Goal: Information Seeking & Learning: Understand process/instructions

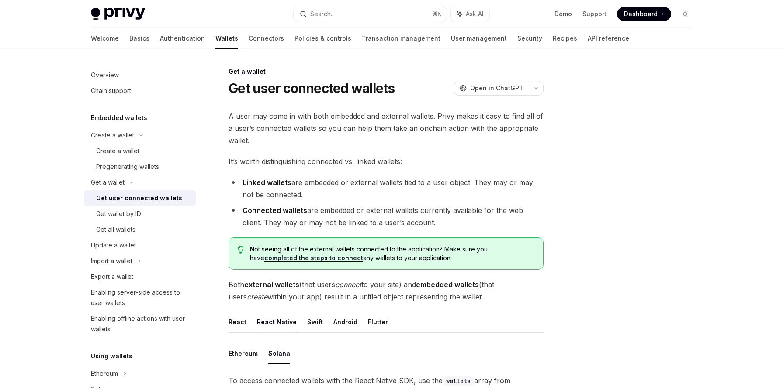
scroll to position [235, 0]
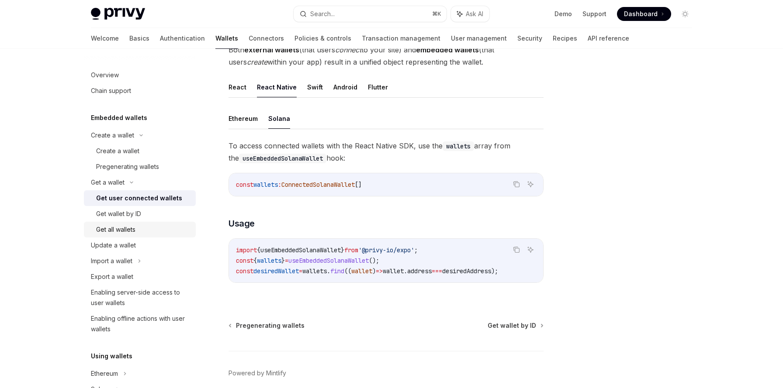
click at [137, 228] on div "Get all wallets" at bounding box center [143, 230] width 94 height 10
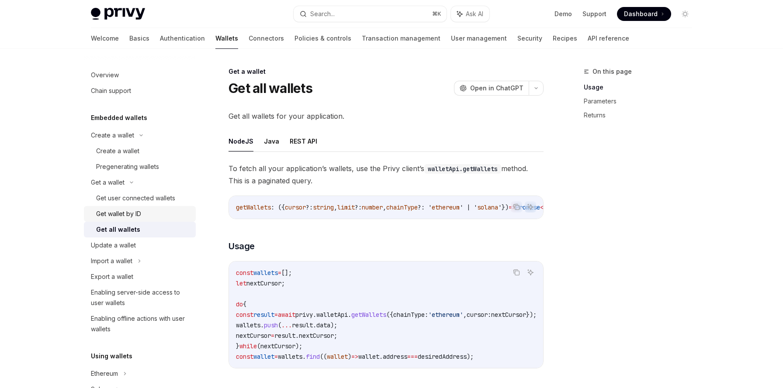
click at [138, 213] on div "Get wallet by ID" at bounding box center [118, 214] width 45 height 10
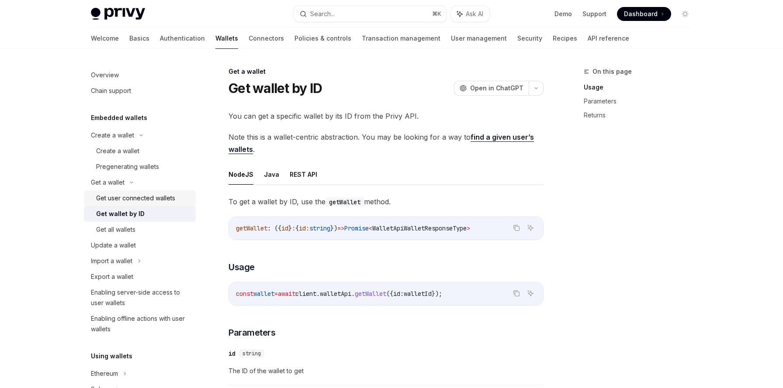
click at [144, 201] on div "Get user connected wallets" at bounding box center [135, 198] width 79 height 10
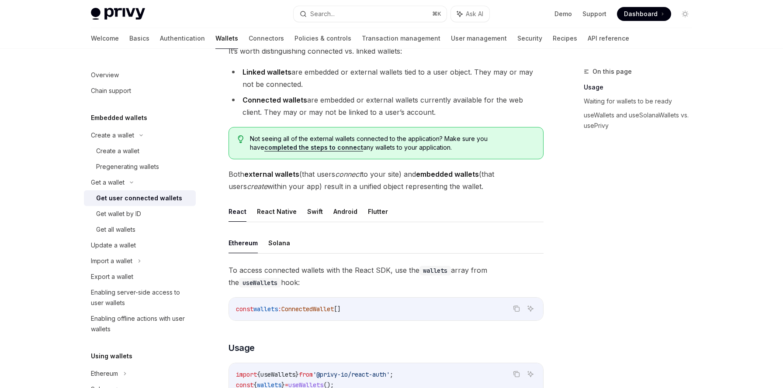
scroll to position [114, 0]
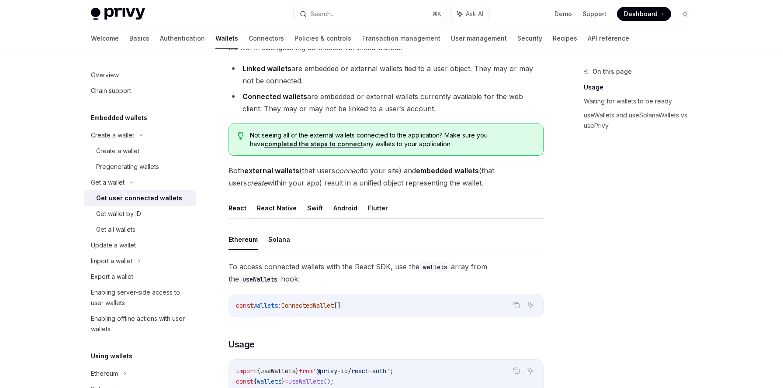
click at [276, 209] on button "React Native" at bounding box center [277, 208] width 40 height 21
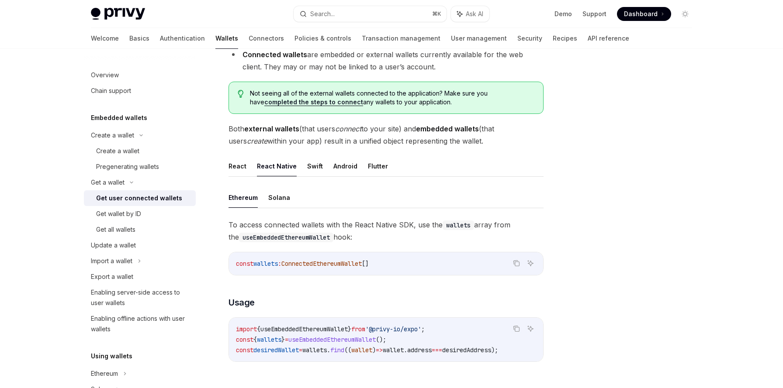
scroll to position [218, 0]
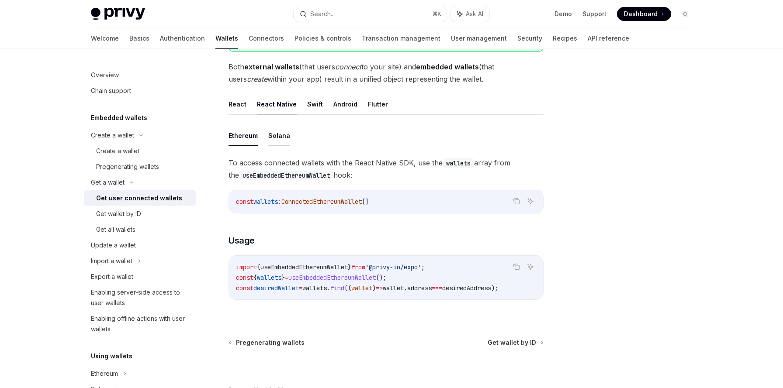
click at [274, 138] on button "Solana" at bounding box center [279, 135] width 22 height 21
click at [308, 266] on span "useEmbeddedSolanaWallet" at bounding box center [300, 267] width 80 height 8
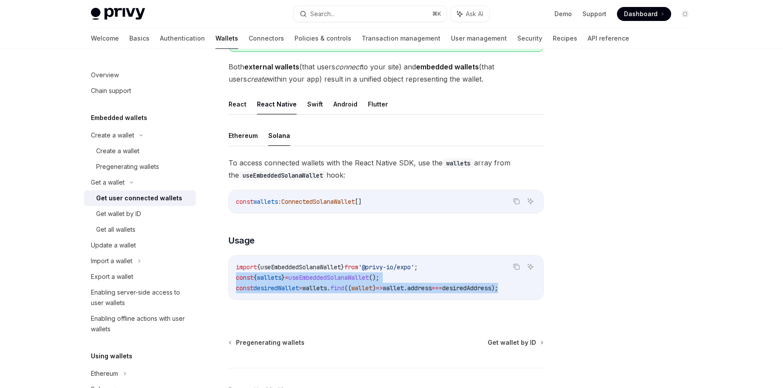
scroll to position [0, 15]
drag, startPoint x: 237, startPoint y: 278, endPoint x: 544, endPoint y: 290, distance: 307.8
click at [544, 290] on div "Get a wallet Get user connected wallets OpenAI Open in ChatGPT OpenAI Open in C…" at bounding box center [304, 145] width 482 height 595
copy code "const { wallets } = useEmbeddedSolanaWallet (); const desiredWallet = wallets .…"
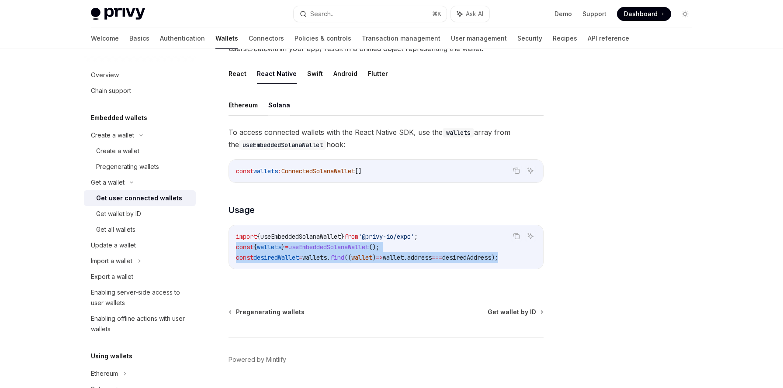
scroll to position [253, 0]
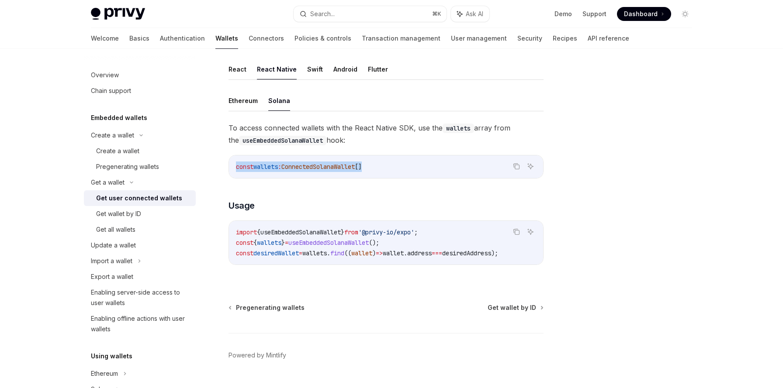
drag, startPoint x: 236, startPoint y: 168, endPoint x: 390, endPoint y: 169, distance: 153.8
click at [390, 169] on code "const wallets : ConnectedSolanaWallet []" at bounding box center [386, 167] width 300 height 10
copy span "const wallets : ConnectedSolanaWallet []"
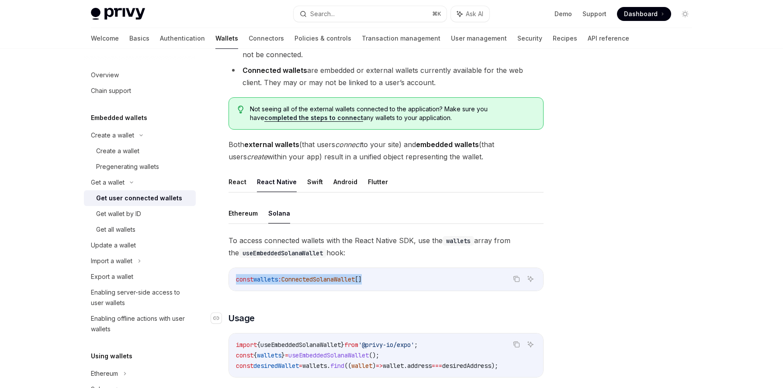
scroll to position [132, 0]
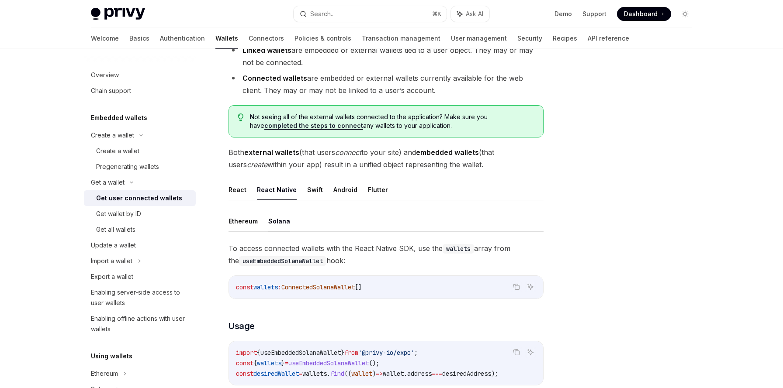
click at [415, 217] on ul "Ethereum Solana" at bounding box center [385, 221] width 315 height 21
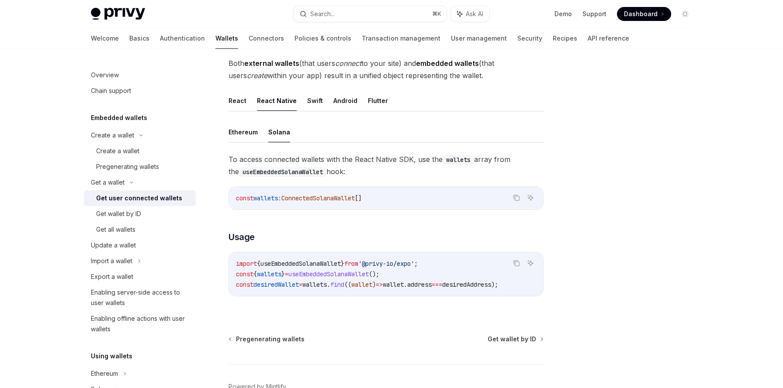
scroll to position [224, 0]
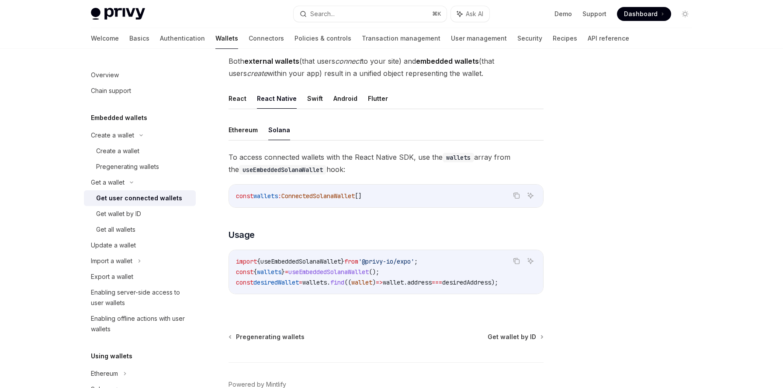
click at [415, 217] on div "To access connected wallets with the React Native SDK, use the wallets array fr…" at bounding box center [385, 229] width 315 height 157
click at [120, 150] on div "Create a wallet" at bounding box center [117, 151] width 43 height 10
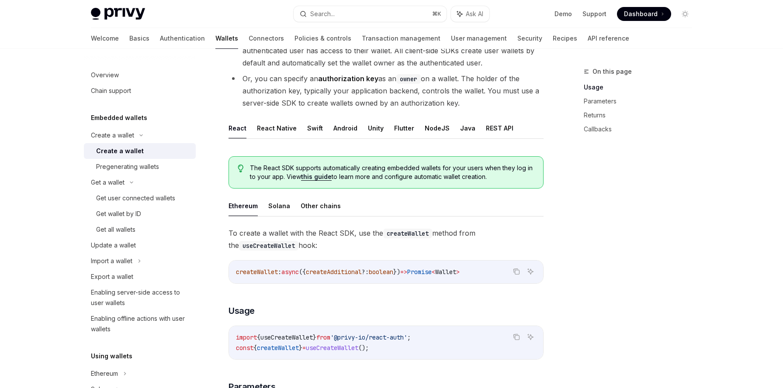
scroll to position [124, 0]
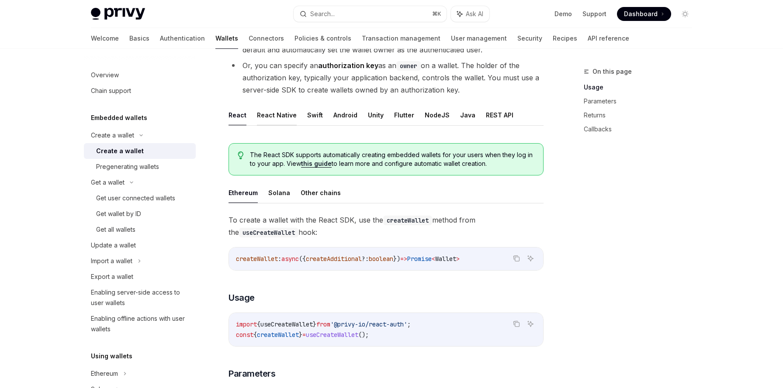
click at [268, 119] on button "React Native" at bounding box center [277, 115] width 40 height 21
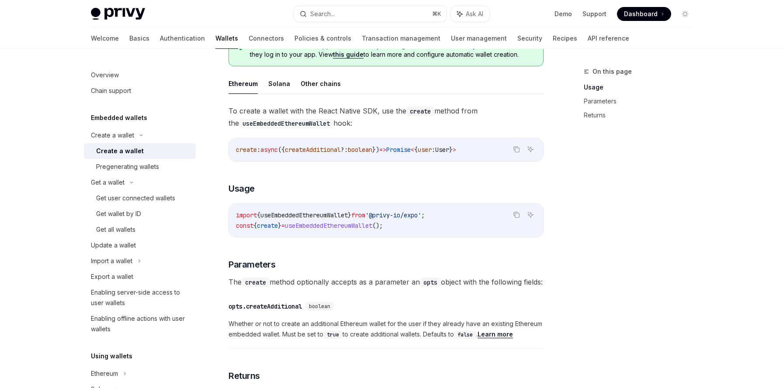
scroll to position [266, 0]
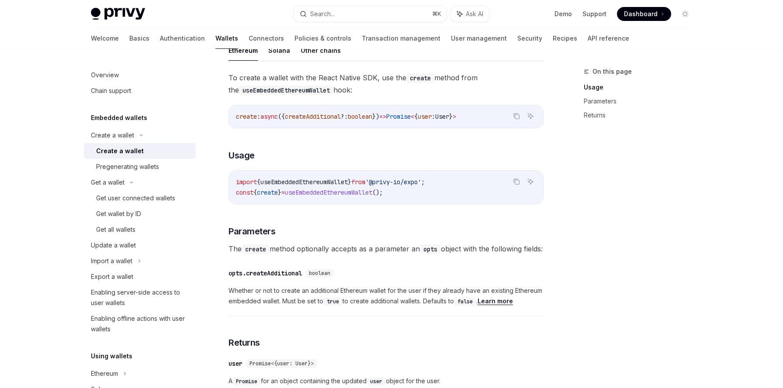
click at [308, 180] on span "useEmbeddedEthereumWallet" at bounding box center [303, 182] width 87 height 8
copy span "useEmbeddedEthereumWallet"
click at [341, 204] on div "To create a wallet with the React Native SDK, use the create method from the us…" at bounding box center [385, 236] width 315 height 328
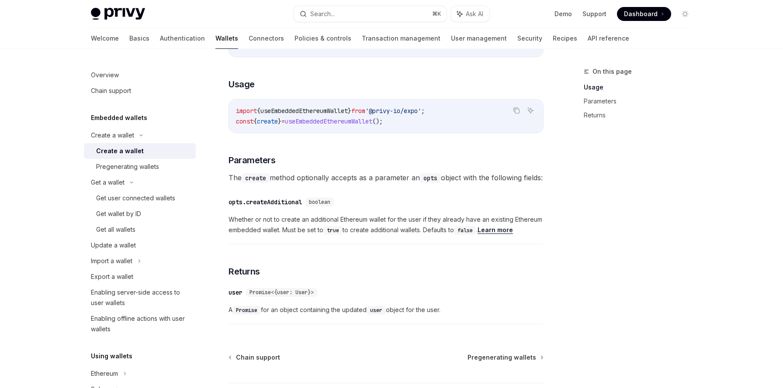
scroll to position [347, 0]
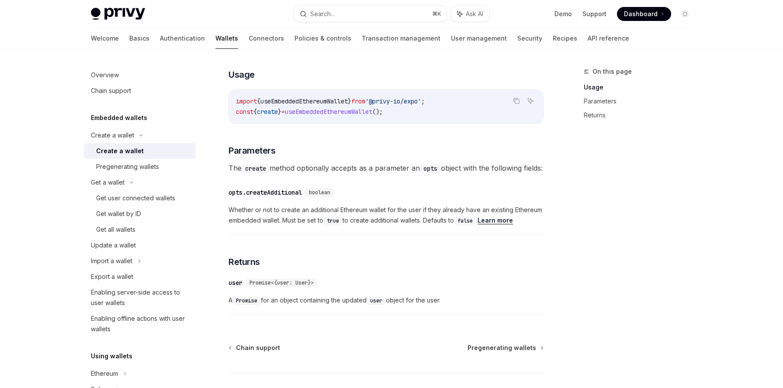
click at [289, 197] on div "opts.createAdditional" at bounding box center [264, 192] width 73 height 9
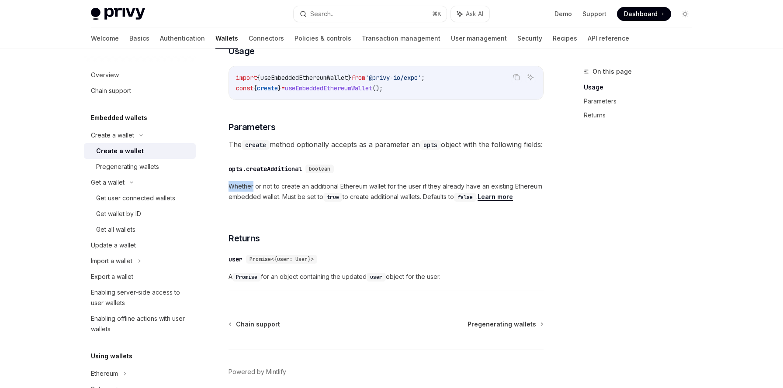
click at [289, 204] on div "​ opts.createAdditional boolean Whether or not to create an additional Ethereum…" at bounding box center [385, 185] width 315 height 52
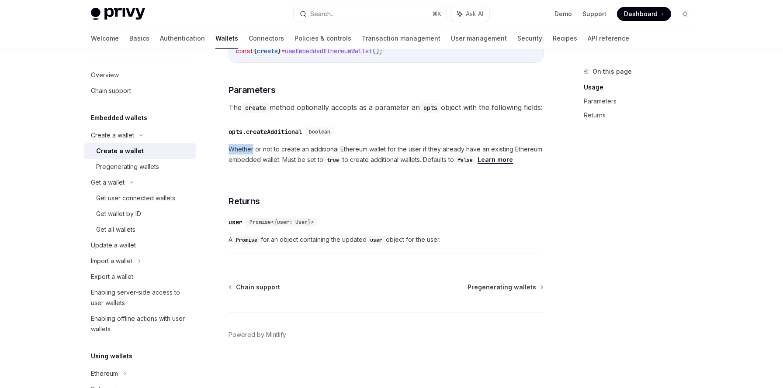
scroll to position [420, 0]
click at [316, 207] on h3 "​ Returns" at bounding box center [385, 201] width 315 height 12
click at [135, 170] on div "Pregenerating wallets" at bounding box center [127, 167] width 63 height 10
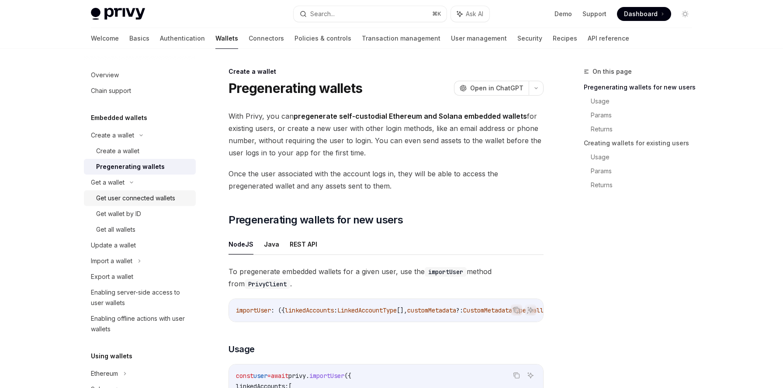
click at [123, 197] on div "Get user connected wallets" at bounding box center [135, 198] width 79 height 10
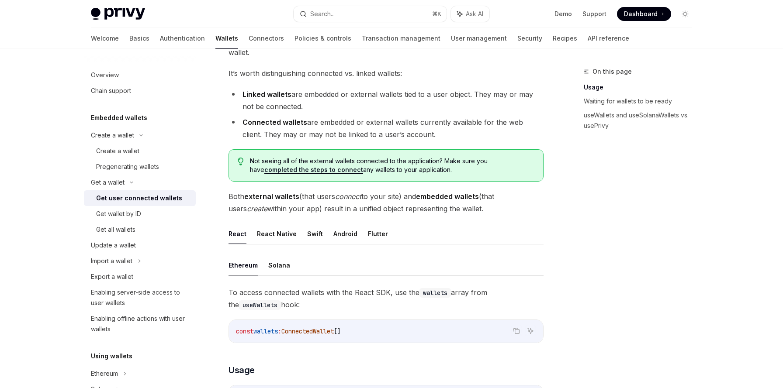
scroll to position [119, 0]
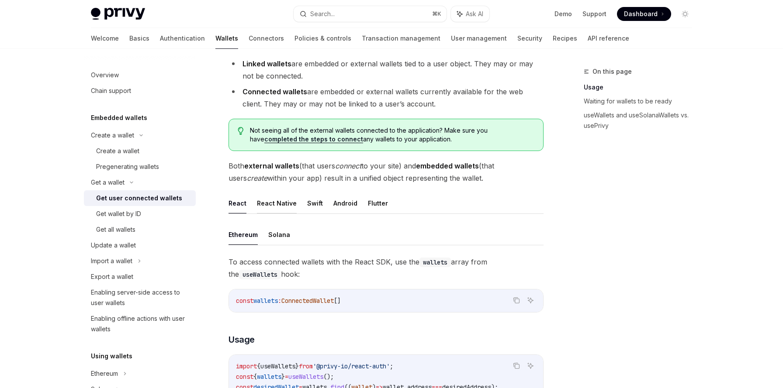
click at [279, 198] on button "React Native" at bounding box center [277, 203] width 40 height 21
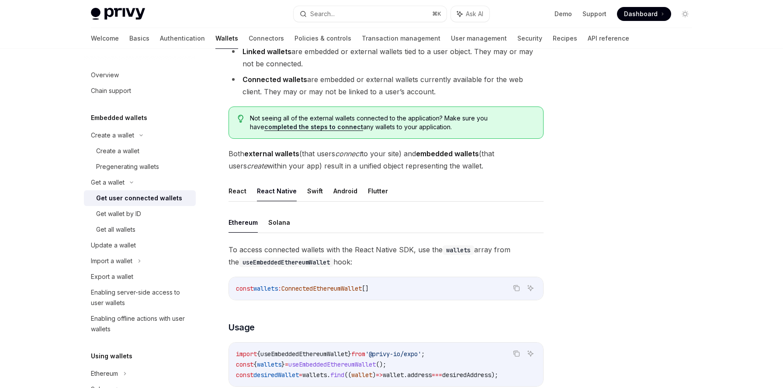
scroll to position [259, 0]
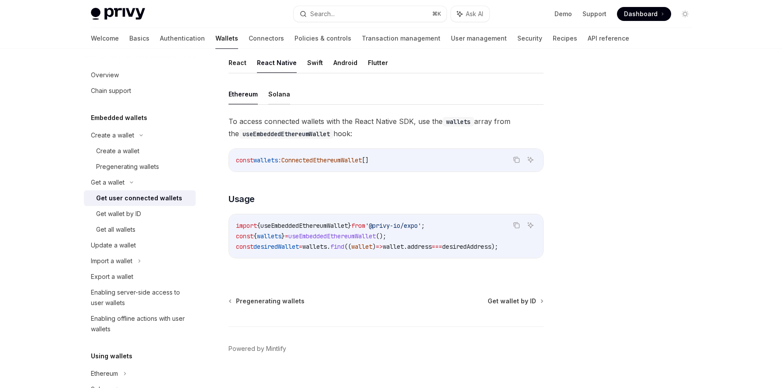
click at [276, 90] on button "Solana" at bounding box center [279, 94] width 22 height 21
click at [307, 158] on span "ConnectedSolanaWallet" at bounding box center [317, 160] width 73 height 8
click at [291, 188] on div "To access connected wallets with the React Native SDK, use the wallets array fr…" at bounding box center [385, 193] width 315 height 157
drag, startPoint x: 237, startPoint y: 236, endPoint x: 408, endPoint y: 238, distance: 170.8
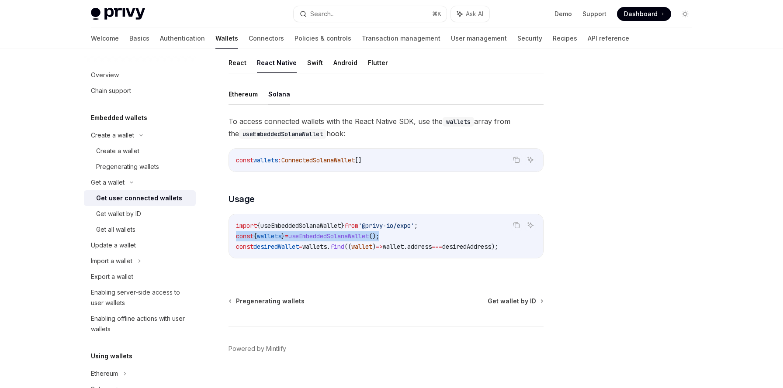
click at [408, 238] on code "import { useEmbeddedSolanaWallet } from '@privy-io/expo' ; const { wallets } = …" at bounding box center [386, 236] width 300 height 31
copy span "const { wallets } = useEmbeddedSolanaWallet ();"
click at [330, 250] on span "." at bounding box center [328, 247] width 3 height 8
click at [340, 235] on span "useEmbeddedSolanaWallet" at bounding box center [328, 236] width 80 height 8
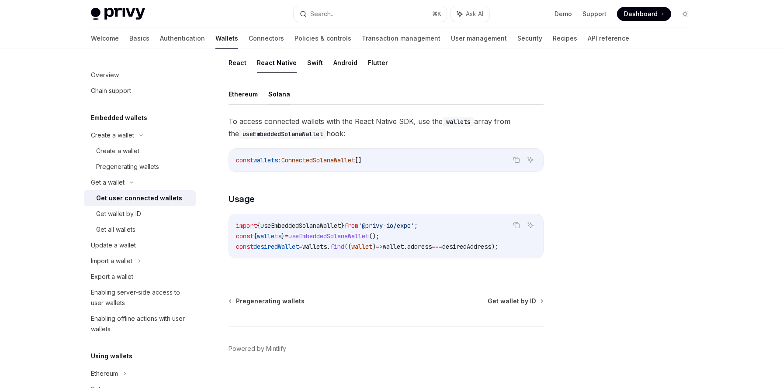
copy span "useEmbeddedSolanaWallet"
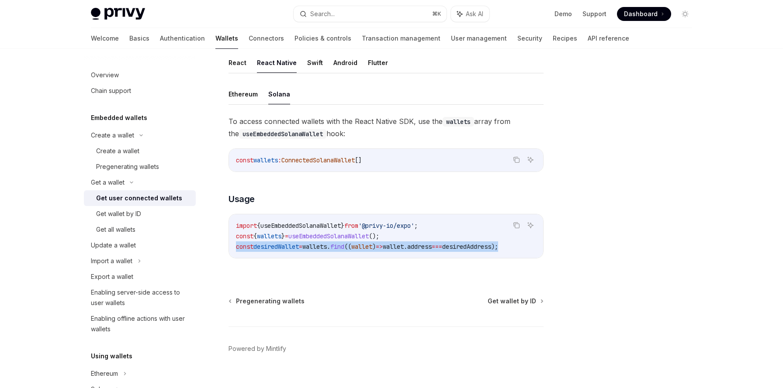
scroll to position [0, 15]
drag, startPoint x: 235, startPoint y: 247, endPoint x: 539, endPoint y: 247, distance: 304.0
click at [536, 247] on code "import { useEmbeddedSolanaWallet } from '@privy-io/expo' ; const { wallets } = …" at bounding box center [386, 236] width 300 height 31
copy span "const desiredWallet = wallets . find (( wallet ) => wallet . address === desire…"
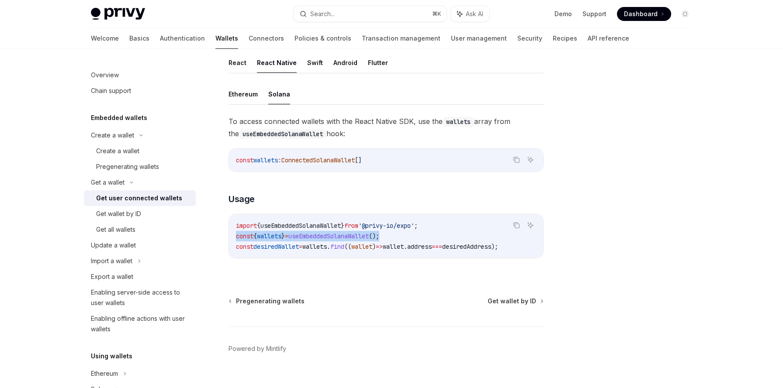
drag, startPoint x: 236, startPoint y: 236, endPoint x: 407, endPoint y: 236, distance: 171.2
click at [407, 236] on code "import { useEmbeddedSolanaWallet } from '@privy-io/expo' ; const { wallets } = …" at bounding box center [386, 236] width 300 height 31
copy span "const { wallets } = useEmbeddedSolanaWallet ();"
click at [304, 194] on h3 "​ Usage" at bounding box center [385, 199] width 315 height 12
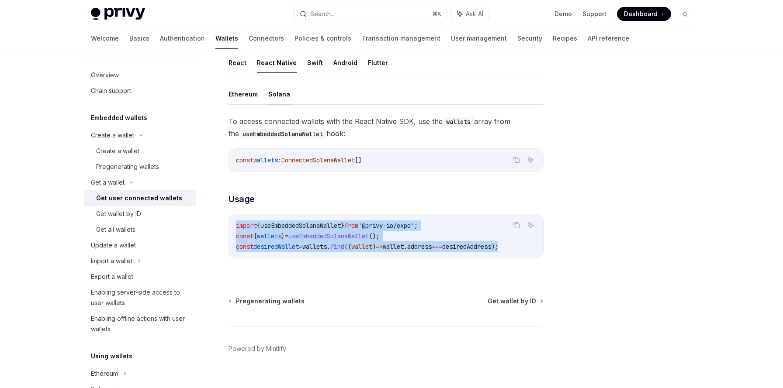
scroll to position [0, 15]
drag, startPoint x: 236, startPoint y: 227, endPoint x: 547, endPoint y: 249, distance: 311.3
click at [547, 249] on div "Get a wallet Get user connected wallets OpenAI Open in ChatGPT OpenAI Open in C…" at bounding box center [391, 95] width 615 height 613
copy code "import { useEmbeddedSolanaWallet } from '@privy-io/expo' ; const { wallets } = …"
click at [453, 237] on code "import { useEmbeddedSolanaWallet } from '@privy-io/expo' ; const { wallets } = …" at bounding box center [386, 236] width 300 height 31
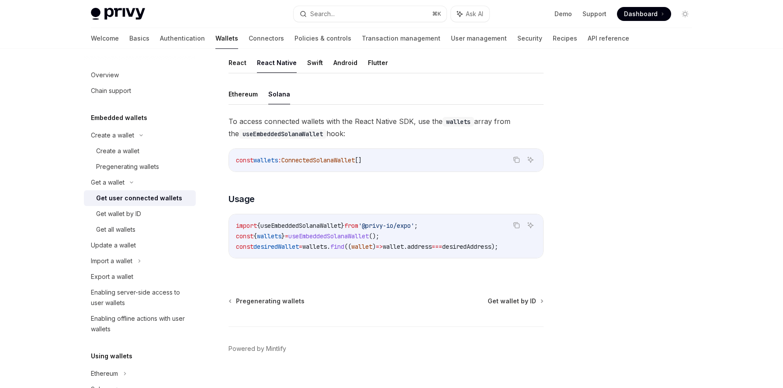
scroll to position [0, 0]
drag, startPoint x: 236, startPoint y: 238, endPoint x: 403, endPoint y: 235, distance: 166.9
click at [403, 235] on code "import { useEmbeddedSolanaWallet } from '@privy-io/expo' ; const { wallets } = …" at bounding box center [386, 236] width 300 height 31
copy span "const { wallets } = useEmbeddedSolanaWallet ();"
click at [324, 249] on span "wallets" at bounding box center [314, 247] width 24 height 8
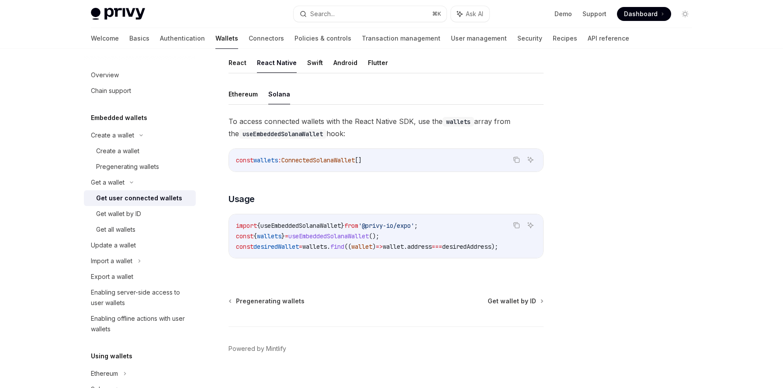
click at [324, 249] on span "wallets" at bounding box center [314, 247] width 24 height 8
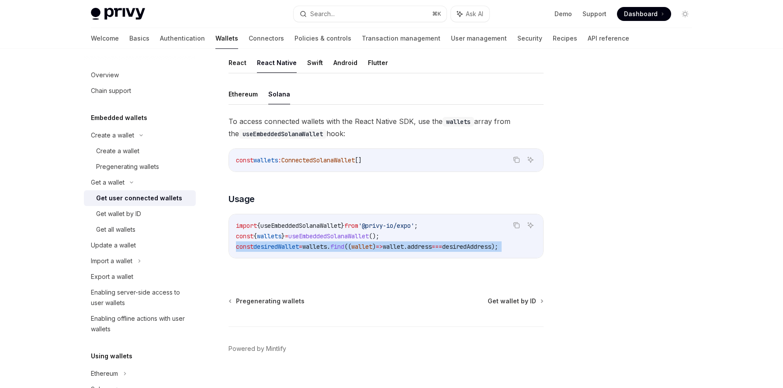
click at [324, 249] on span "wallets" at bounding box center [314, 247] width 24 height 8
copy div "const desiredWallet = wallets . find (( wallet ) => wallet . address === desire…"
drag, startPoint x: 236, startPoint y: 227, endPoint x: 543, endPoint y: 246, distance: 307.7
click at [543, 246] on div "Get a wallet Get user connected wallets OpenAI Open in ChatGPT OpenAI Open in C…" at bounding box center [304, 104] width 482 height 595
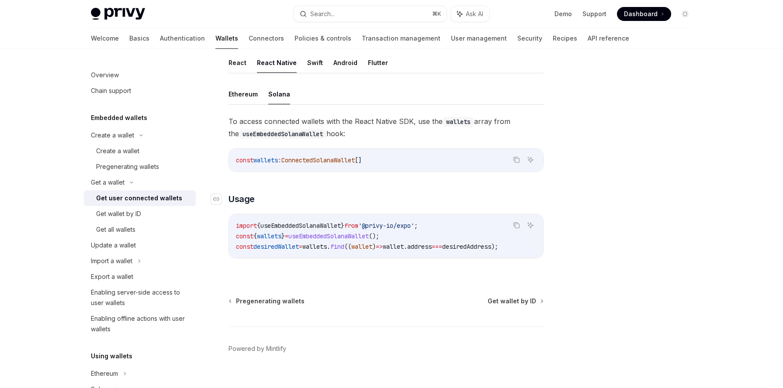
click at [301, 200] on h3 "​ Usage" at bounding box center [385, 199] width 315 height 12
drag, startPoint x: 236, startPoint y: 160, endPoint x: 392, endPoint y: 162, distance: 155.9
click at [392, 162] on code "const wallets : ConnectedSolanaWallet []" at bounding box center [386, 160] width 300 height 10
click at [273, 236] on span "wallets" at bounding box center [269, 236] width 24 height 8
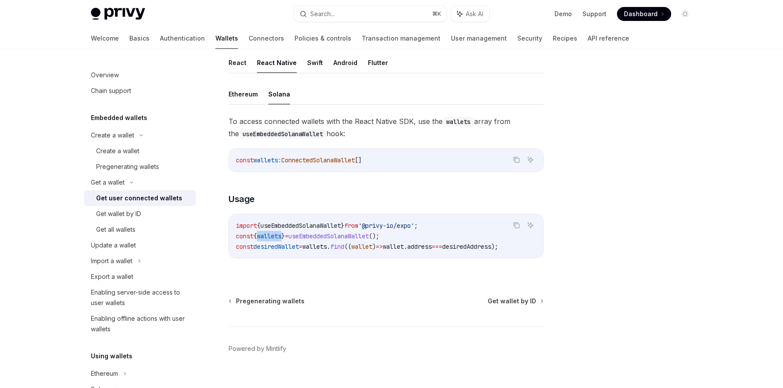
click at [273, 236] on span "wallets" at bounding box center [269, 236] width 24 height 8
click at [139, 211] on div "Get wallet by ID" at bounding box center [118, 214] width 45 height 10
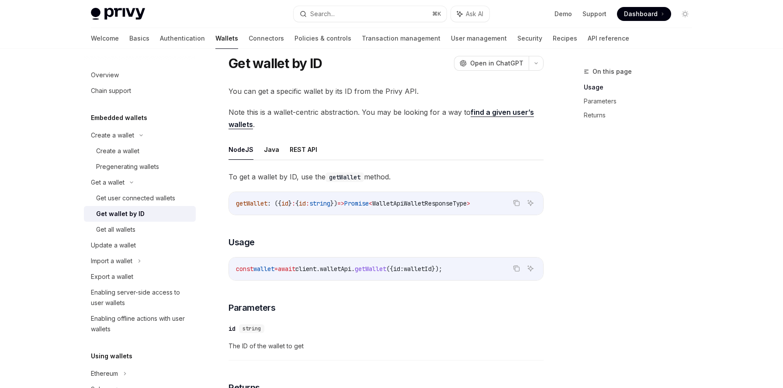
scroll to position [24, 0]
click at [148, 233] on div "Get all wallets" at bounding box center [143, 230] width 94 height 10
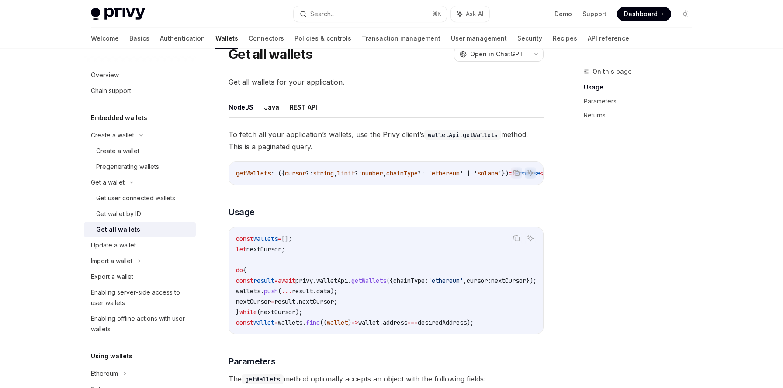
scroll to position [35, 0]
click at [157, 201] on div "Get user connected wallets" at bounding box center [135, 198] width 79 height 10
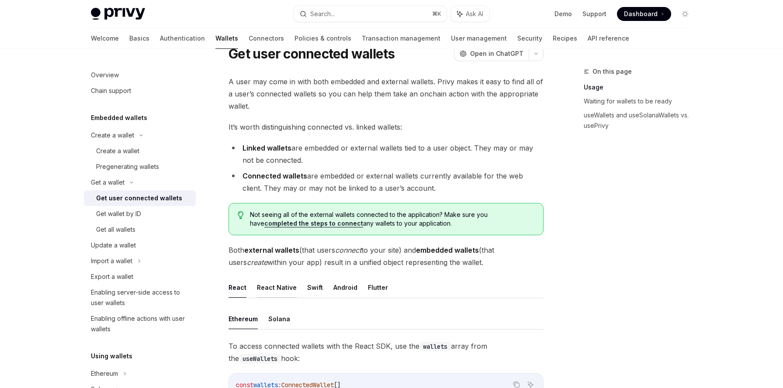
click at [281, 290] on button "React Native" at bounding box center [277, 287] width 40 height 21
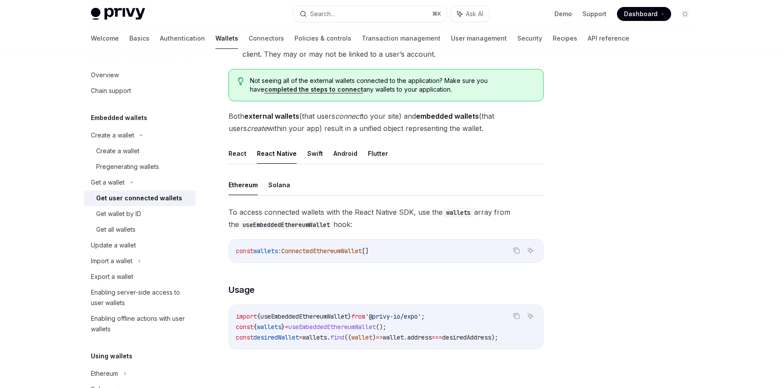
scroll to position [169, 0]
click at [271, 187] on button "Solana" at bounding box center [279, 184] width 22 height 21
drag, startPoint x: 236, startPoint y: 250, endPoint x: 405, endPoint y: 250, distance: 169.0
click at [405, 250] on code "const wallets : ConnectedSolanaWallet []" at bounding box center [386, 250] width 300 height 10
click at [342, 256] on div "const wallets : ConnectedSolanaWallet []" at bounding box center [386, 250] width 314 height 23
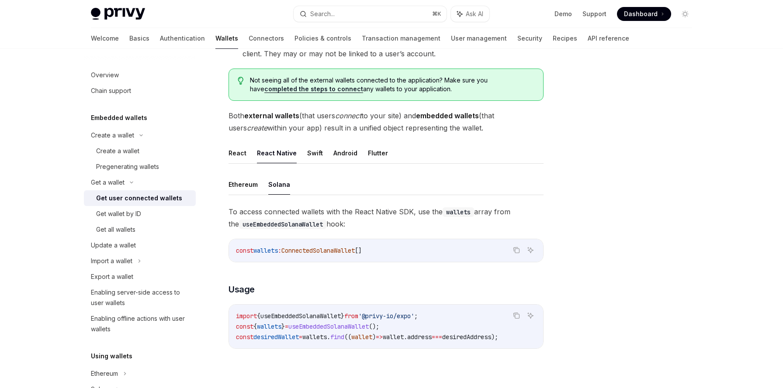
click at [403, 267] on div "To access connected wallets with the React Native SDK, use the wallets array fr…" at bounding box center [385, 284] width 315 height 157
click at [129, 148] on div "Create a wallet" at bounding box center [117, 151] width 43 height 10
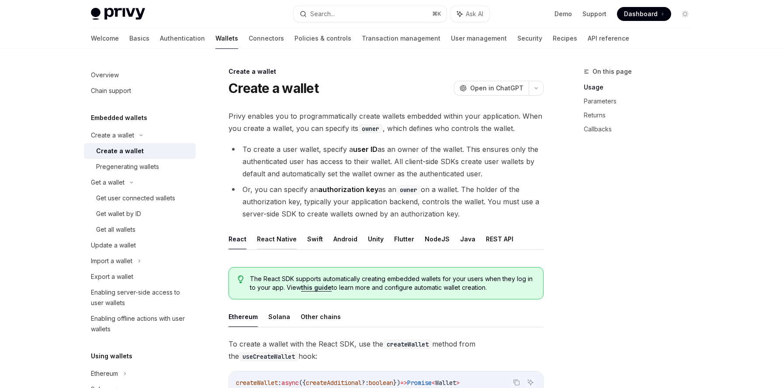
click at [276, 239] on button "React Native" at bounding box center [277, 239] width 40 height 21
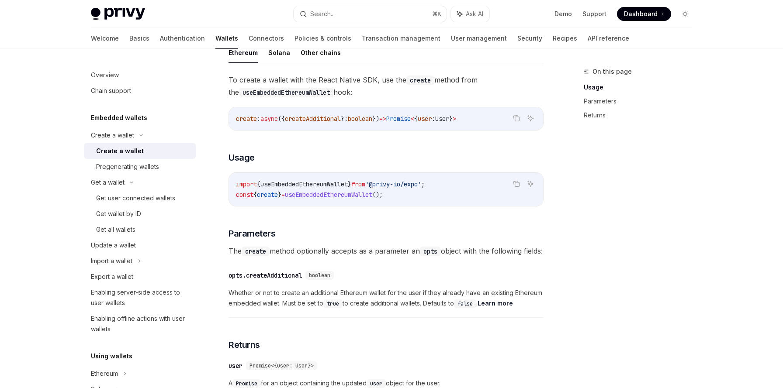
scroll to position [273, 0]
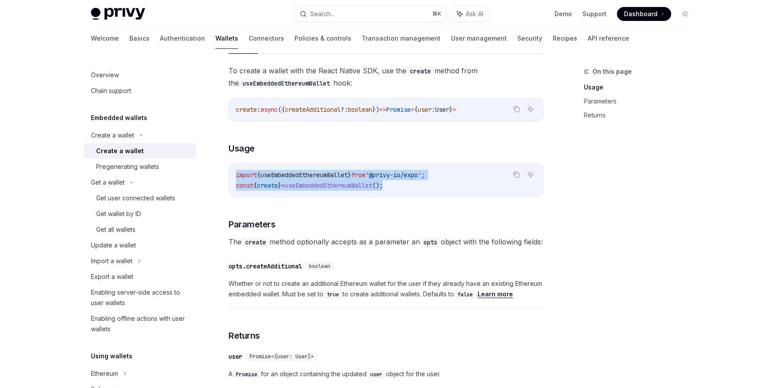
drag, startPoint x: 237, startPoint y: 175, endPoint x: 418, endPoint y: 182, distance: 181.0
click at [418, 182] on code "import { useEmbeddedEthereumWallet } from '@privy-io/expo' ; const { create } =…" at bounding box center [386, 180] width 300 height 21
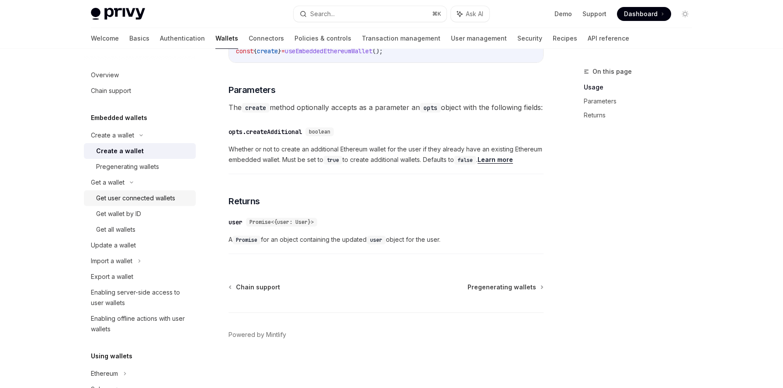
click at [137, 201] on div "Get user connected wallets" at bounding box center [135, 198] width 79 height 10
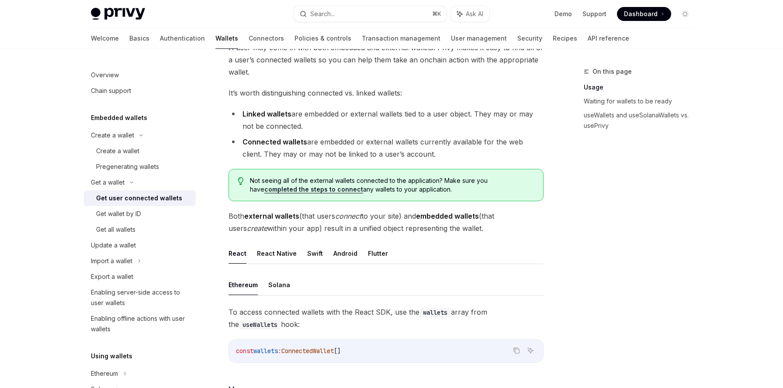
scroll to position [159, 0]
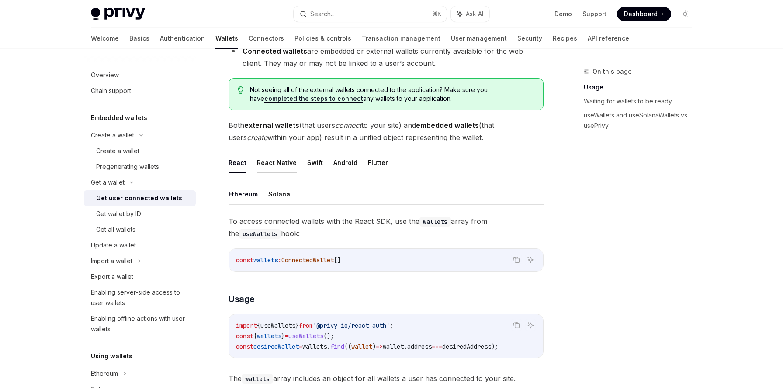
click at [273, 164] on button "React Native" at bounding box center [277, 162] width 40 height 21
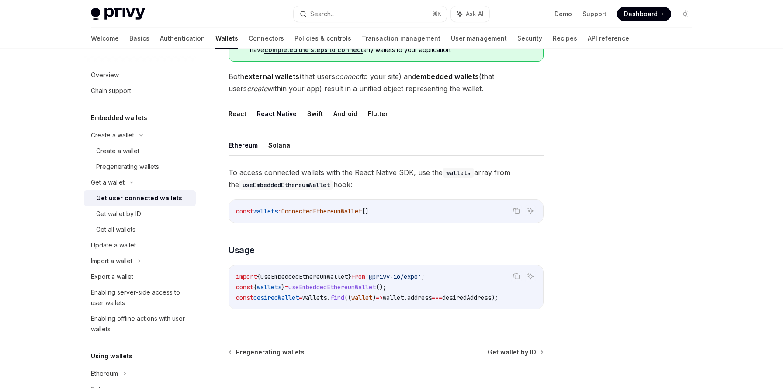
scroll to position [208, 0]
click at [282, 142] on button "Solana" at bounding box center [279, 145] width 22 height 21
click at [309, 274] on span "useEmbeddedSolanaWallet" at bounding box center [300, 277] width 80 height 8
click at [139, 155] on div "Create a wallet" at bounding box center [143, 151] width 94 height 10
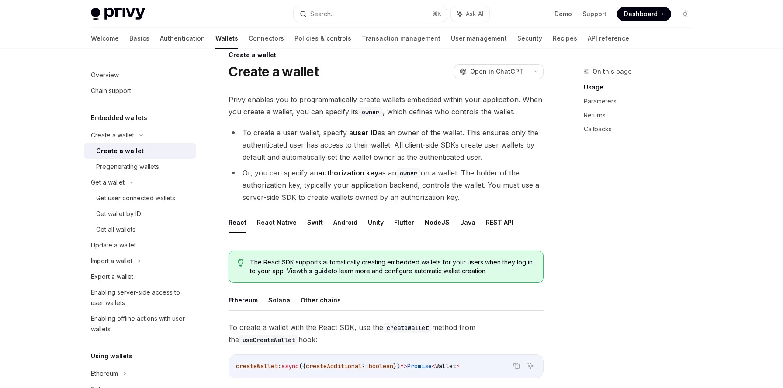
scroll to position [49, 0]
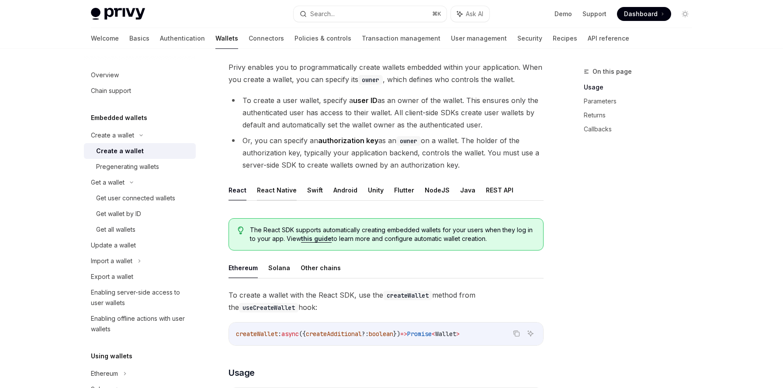
click at [281, 189] on button "React Native" at bounding box center [277, 190] width 40 height 21
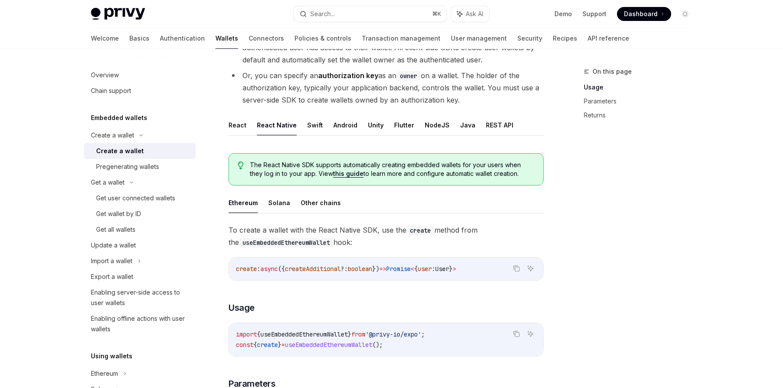
scroll to position [113, 0]
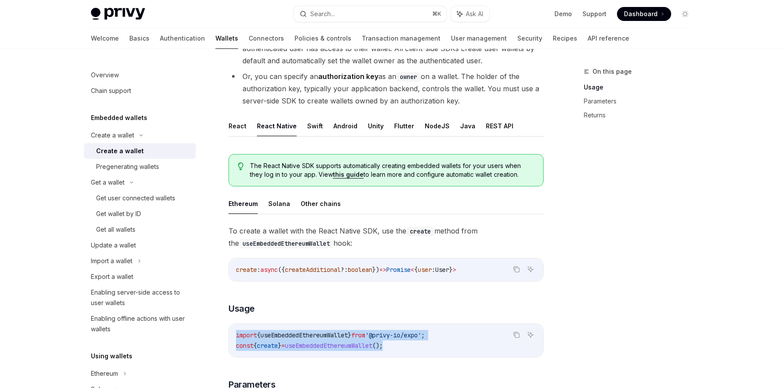
drag, startPoint x: 237, startPoint y: 334, endPoint x: 415, endPoint y: 347, distance: 178.7
click at [415, 347] on code "import { useEmbeddedEthereumWallet } from '@privy-io/expo' ; const { create } =…" at bounding box center [386, 340] width 300 height 21
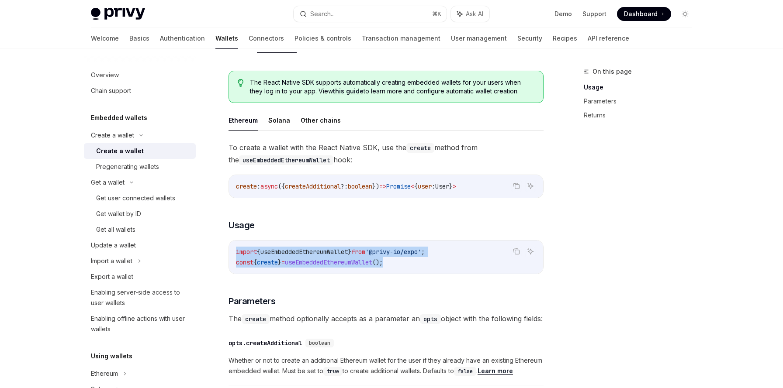
scroll to position [188, 0]
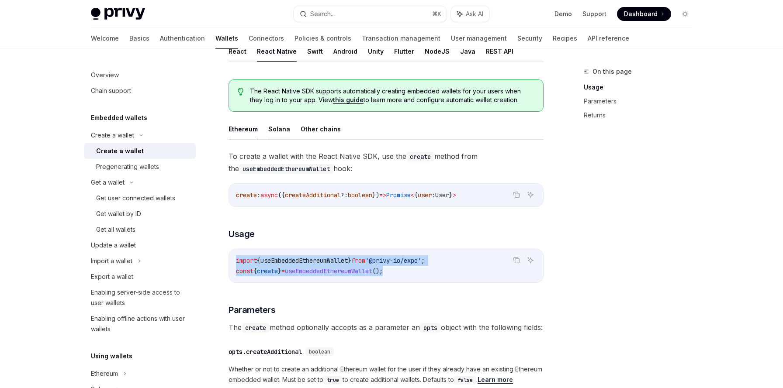
click at [277, 128] on button "Solana" at bounding box center [279, 129] width 22 height 21
drag, startPoint x: 236, startPoint y: 260, endPoint x: 393, endPoint y: 282, distance: 157.9
click at [393, 282] on div "import { useEmbeddedSolanaWallet } from '@privy-io/expo' ; const { create } = u…" at bounding box center [386, 265] width 314 height 33
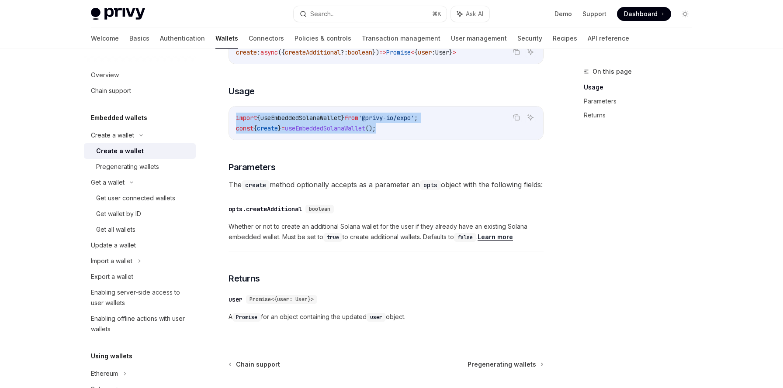
scroll to position [349, 0]
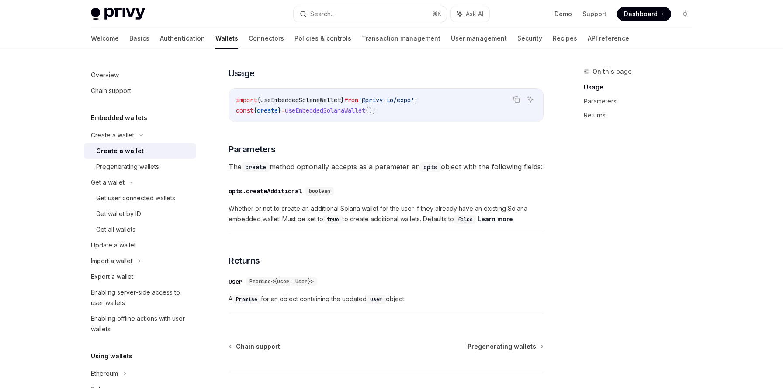
click at [351, 222] on span "Whether or not to create an additional Solana wallet for the user if they alrea…" at bounding box center [385, 214] width 315 height 21
click at [264, 285] on span "Promise<{user: User}>" at bounding box center [281, 281] width 64 height 7
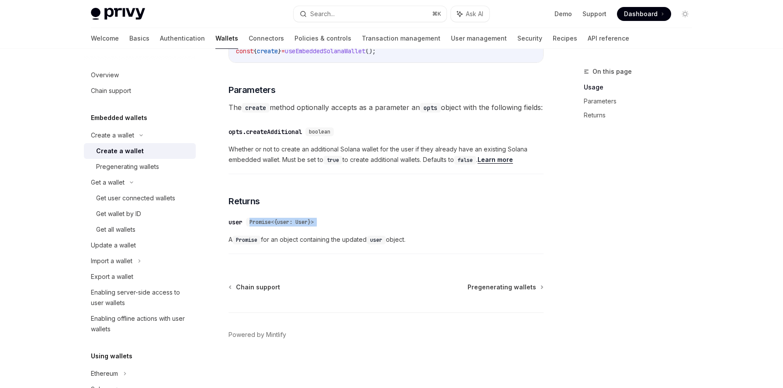
scroll to position [405, 0]
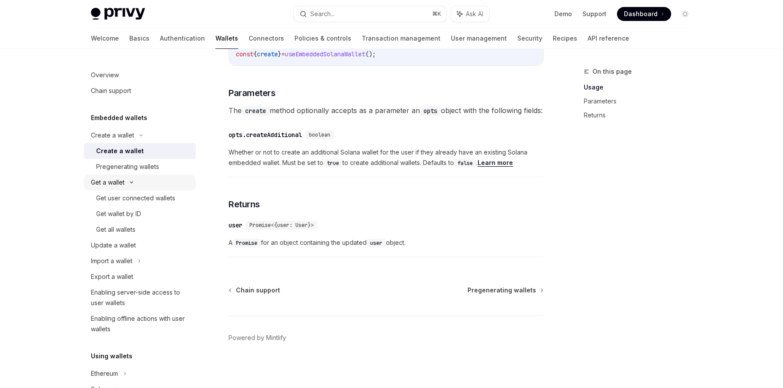
click at [135, 181] on icon at bounding box center [131, 182] width 10 height 3
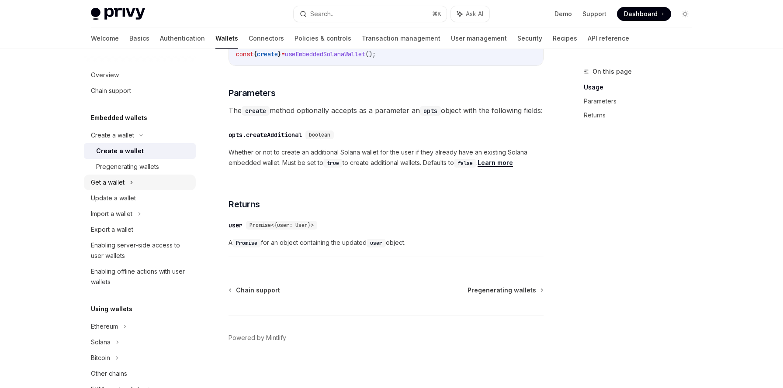
click at [109, 183] on div "Get a wallet" at bounding box center [108, 182] width 34 height 10
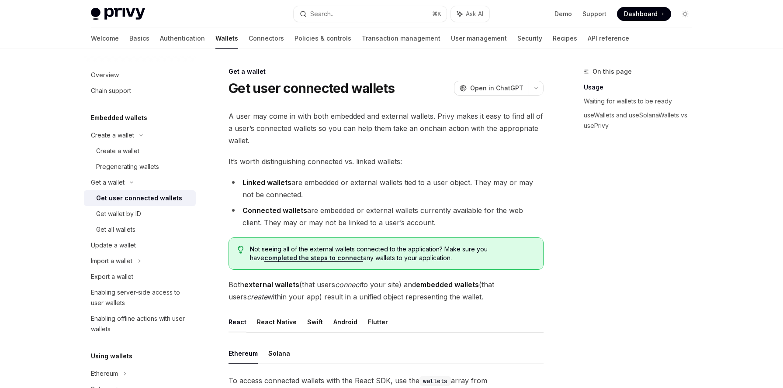
click at [117, 196] on div "Get user connected wallets" at bounding box center [139, 198] width 86 height 10
click at [280, 324] on button "React Native" at bounding box center [277, 322] width 40 height 21
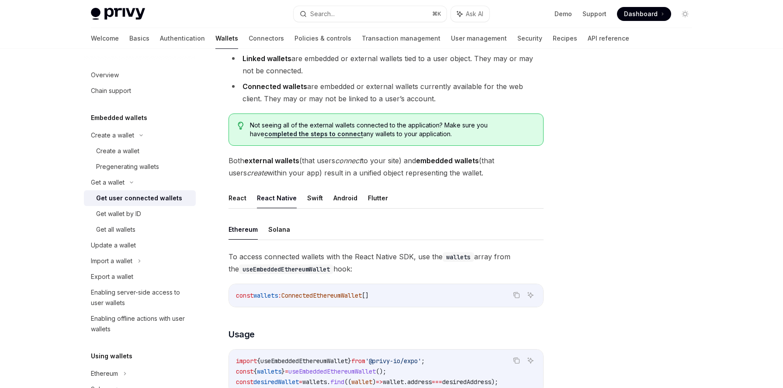
scroll to position [127, 0]
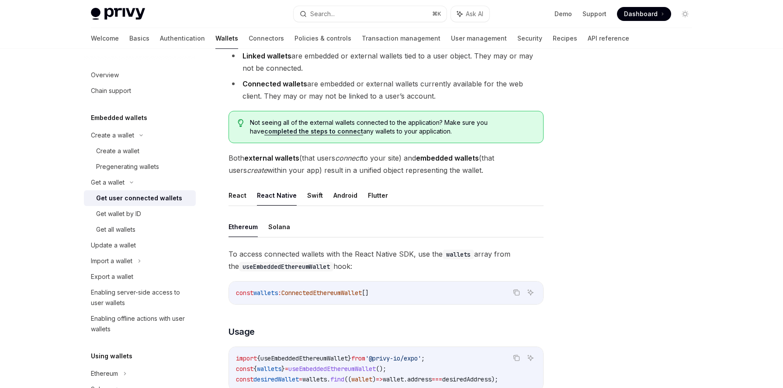
click at [273, 194] on button "React Native" at bounding box center [277, 195] width 40 height 21
click at [277, 228] on button "Solana" at bounding box center [279, 227] width 22 height 21
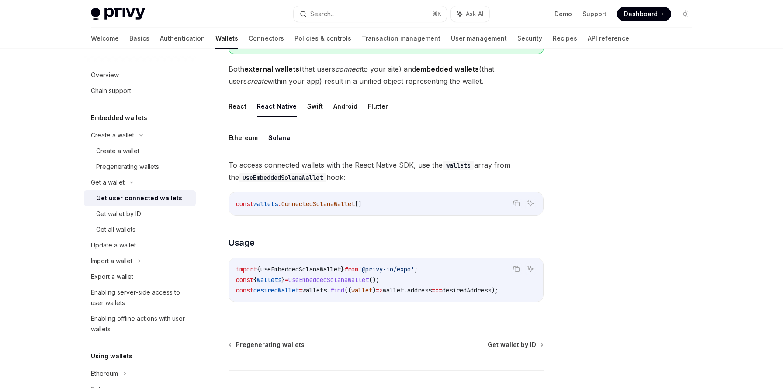
scroll to position [217, 0]
click at [143, 153] on div "Create a wallet" at bounding box center [143, 151] width 94 height 10
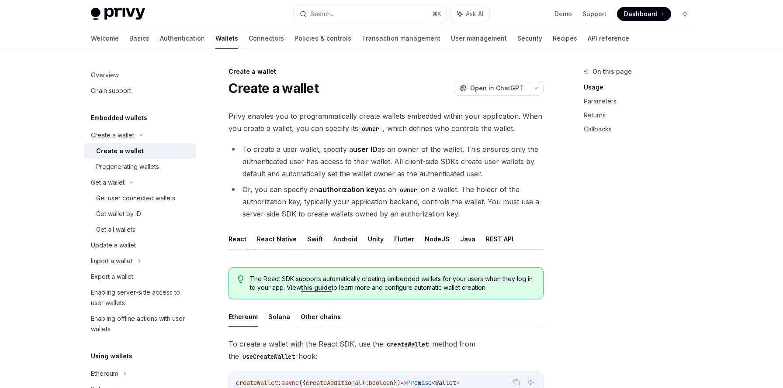
click at [278, 237] on button "React Native" at bounding box center [277, 239] width 40 height 21
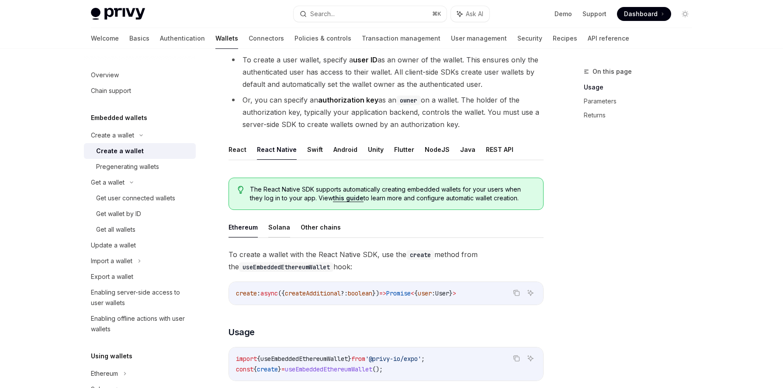
click at [277, 231] on button "Solana" at bounding box center [279, 227] width 22 height 21
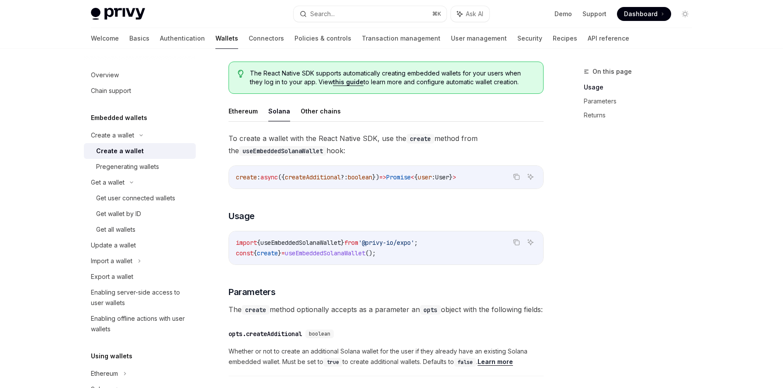
scroll to position [207, 0]
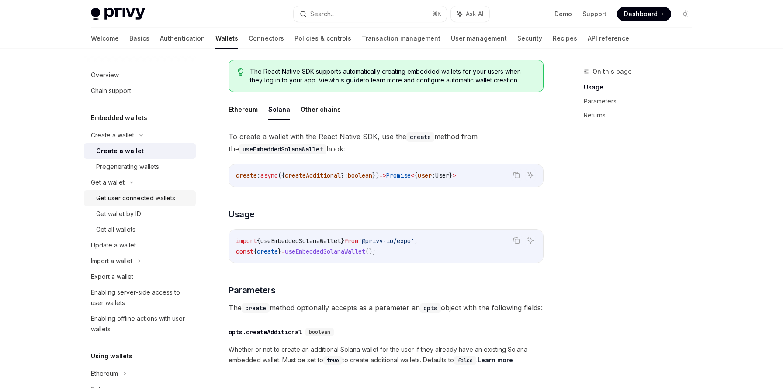
click at [129, 199] on div "Get user connected wallets" at bounding box center [135, 198] width 79 height 10
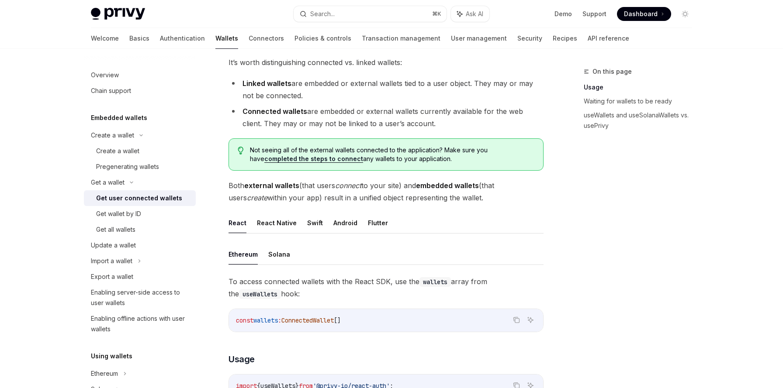
scroll to position [104, 0]
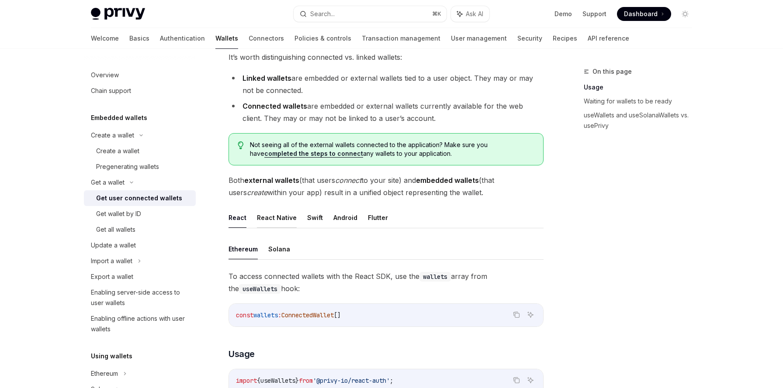
click at [273, 216] on button "React Native" at bounding box center [277, 217] width 40 height 21
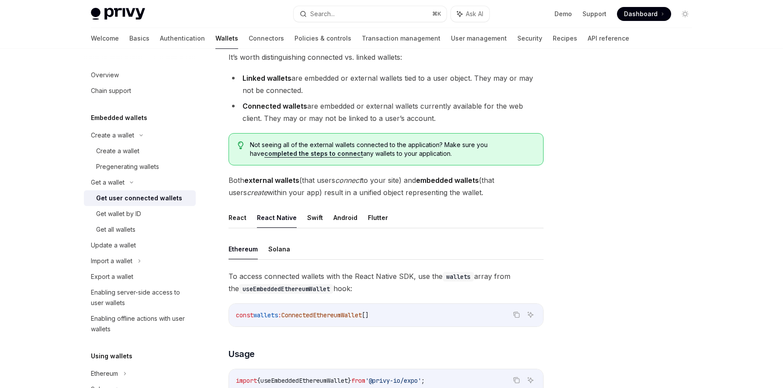
click at [275, 238] on div "React React Native Swift Android Flutter Ethereum Solana To access connected wa…" at bounding box center [385, 317] width 315 height 220
click at [275, 247] on button "Solana" at bounding box center [279, 249] width 22 height 21
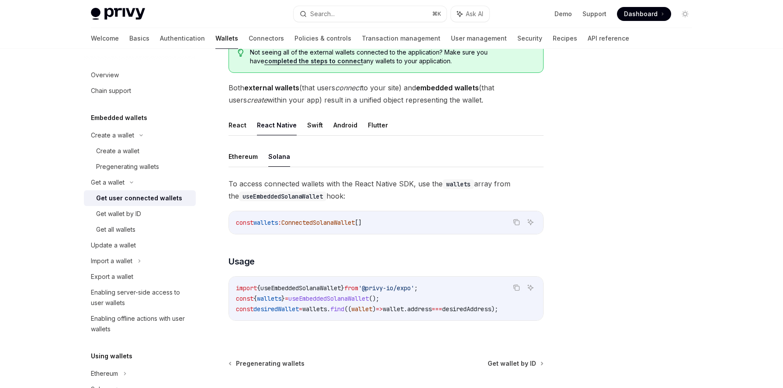
scroll to position [277, 0]
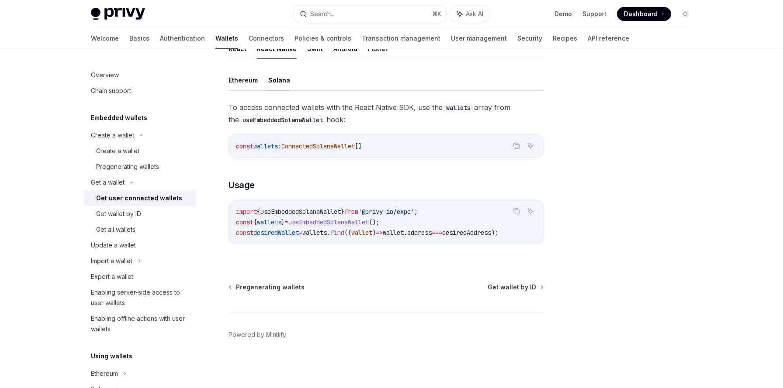
click at [268, 218] on span "wallets" at bounding box center [269, 222] width 24 height 8
click at [270, 229] on span "desiredWallet" at bounding box center [275, 233] width 45 height 8
click at [270, 219] on span "wallets" at bounding box center [269, 222] width 24 height 8
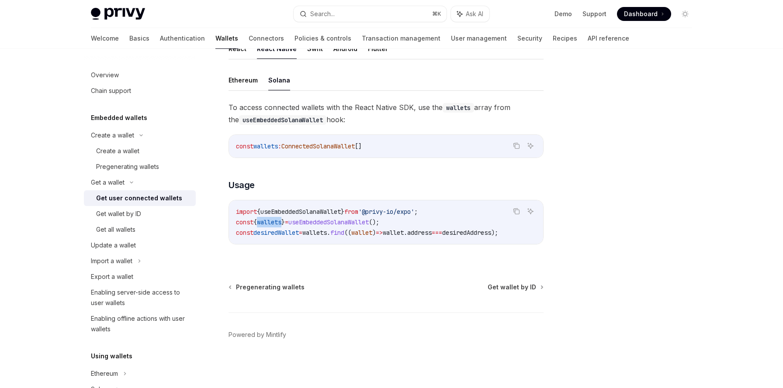
click at [270, 219] on span "wallets" at bounding box center [269, 222] width 24 height 8
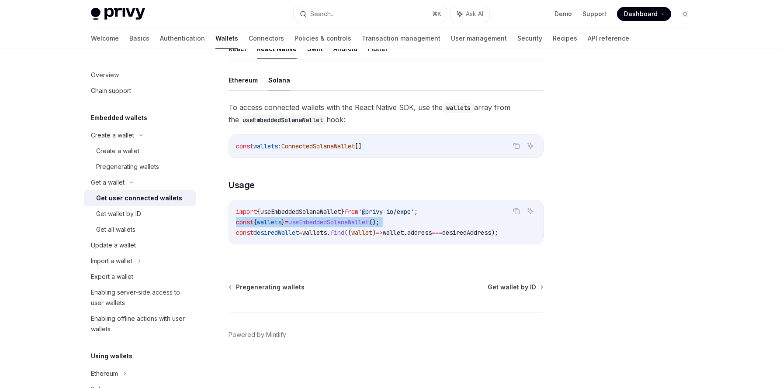
click at [276, 218] on span "wallets" at bounding box center [269, 222] width 24 height 8
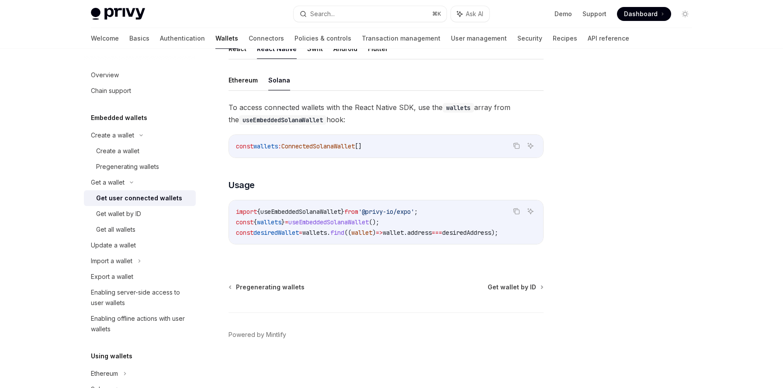
click at [372, 229] on span "wallet" at bounding box center [361, 233] width 21 height 8
click at [359, 214] on code "import { useEmbeddedSolanaWallet } from '@privy-io/expo' ; const { wallets } = …" at bounding box center [386, 222] width 300 height 31
click at [280, 224] on code "import { useEmbeddedSolanaWallet } from '@privy-io/expo' ; const { wallets } = …" at bounding box center [386, 222] width 300 height 31
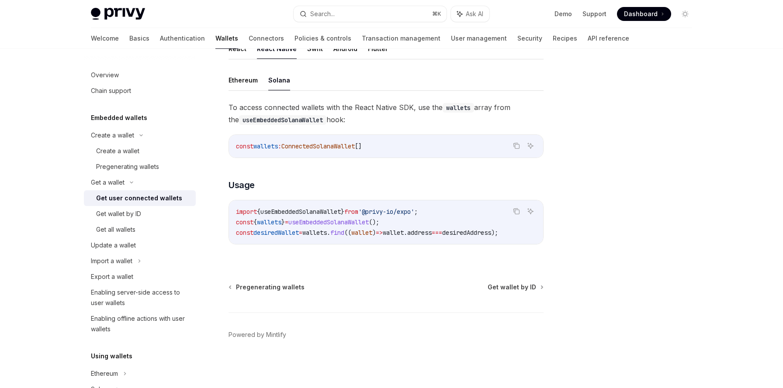
click at [280, 224] on code "import { useEmbeddedSolanaWallet } from '@privy-io/expo' ; const { wallets } = …" at bounding box center [386, 222] width 300 height 31
click at [274, 218] on span "wallets" at bounding box center [269, 222] width 24 height 8
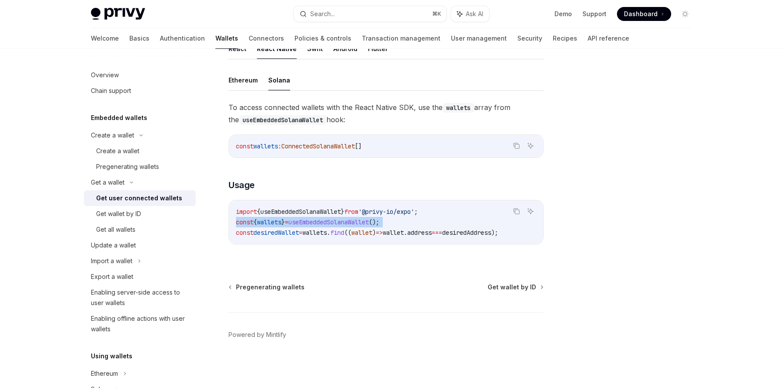
click at [274, 218] on span "wallets" at bounding box center [269, 222] width 24 height 8
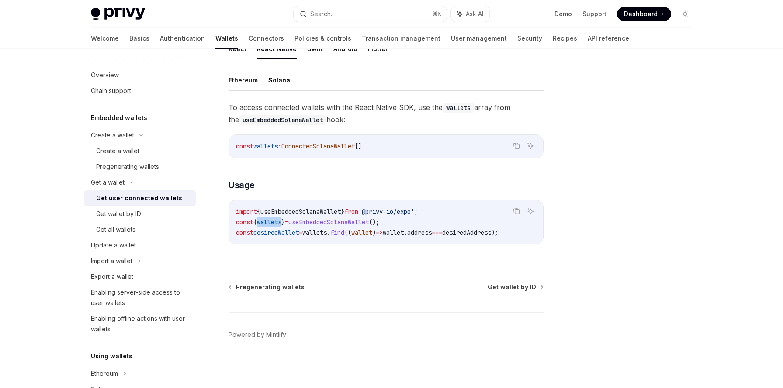
click at [124, 197] on div "Get user connected wallets" at bounding box center [139, 198] width 86 height 10
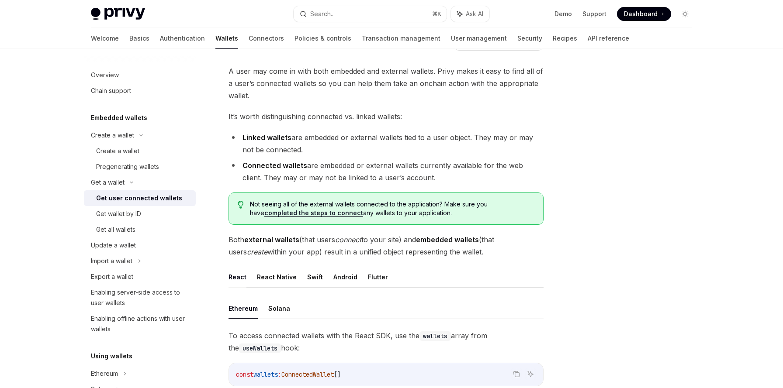
scroll to position [75, 0]
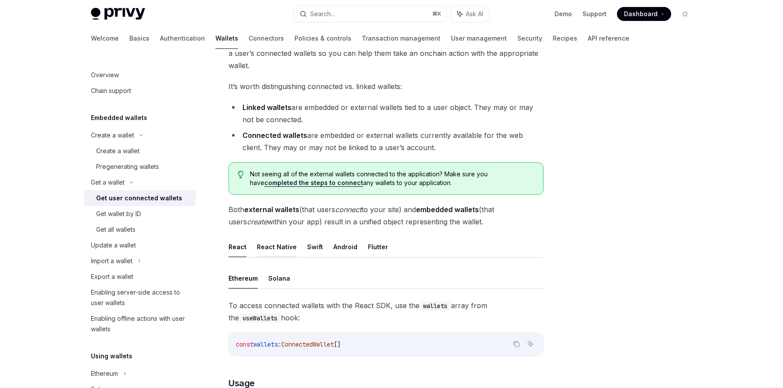
click at [275, 245] on button "React Native" at bounding box center [277, 247] width 40 height 21
click at [277, 272] on button "Solana" at bounding box center [279, 278] width 22 height 21
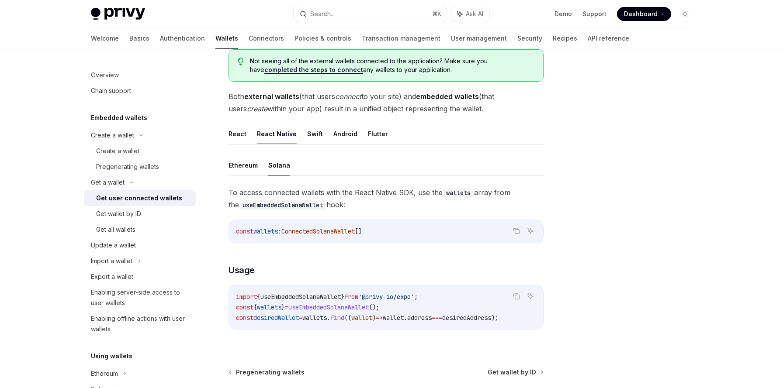
scroll to position [139, 0]
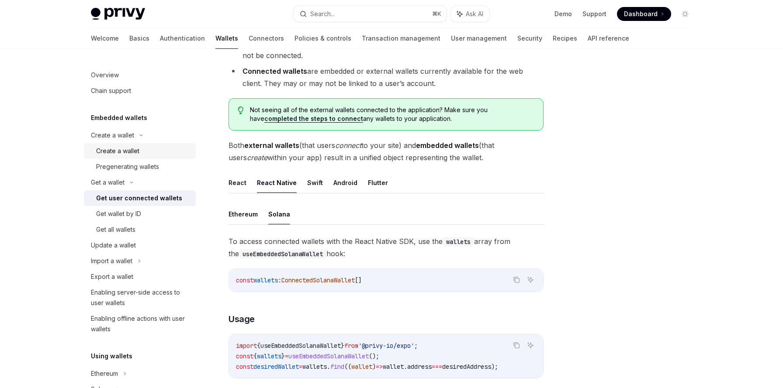
click at [139, 148] on div "Create a wallet" at bounding box center [143, 151] width 94 height 10
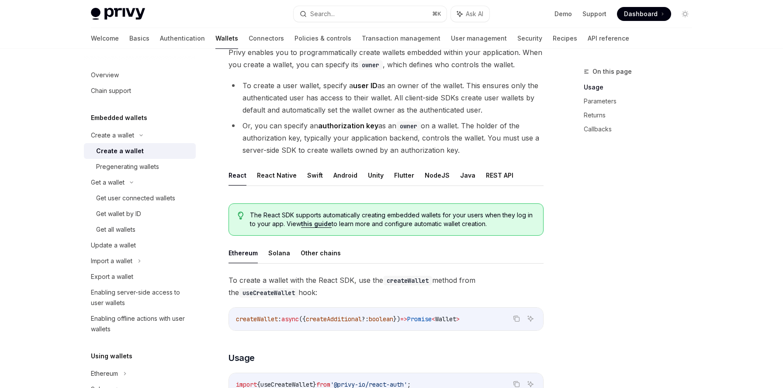
scroll to position [215, 0]
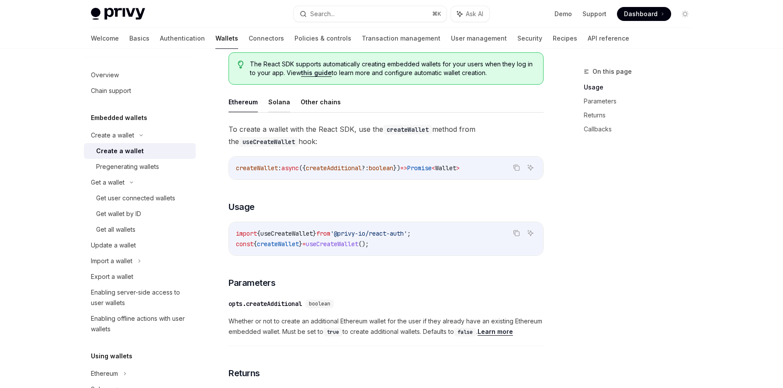
click at [276, 101] on button "Solana" at bounding box center [279, 102] width 22 height 21
type textarea "*"
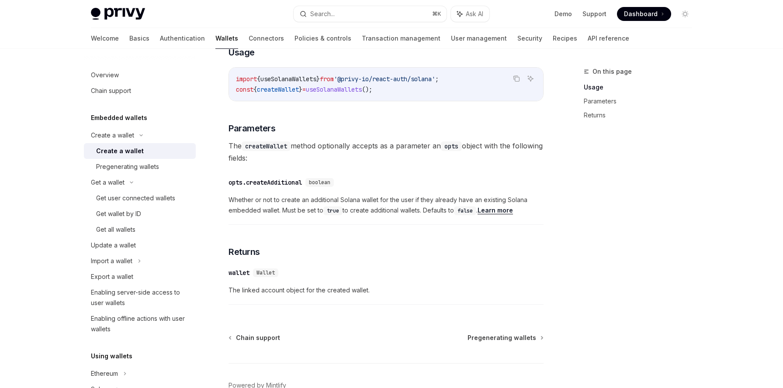
scroll to position [373, 0]
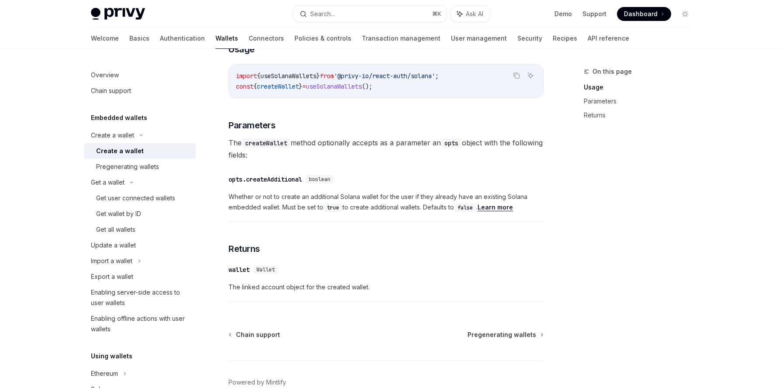
click at [277, 287] on span "The linked account object for the created wallet." at bounding box center [385, 287] width 315 height 10
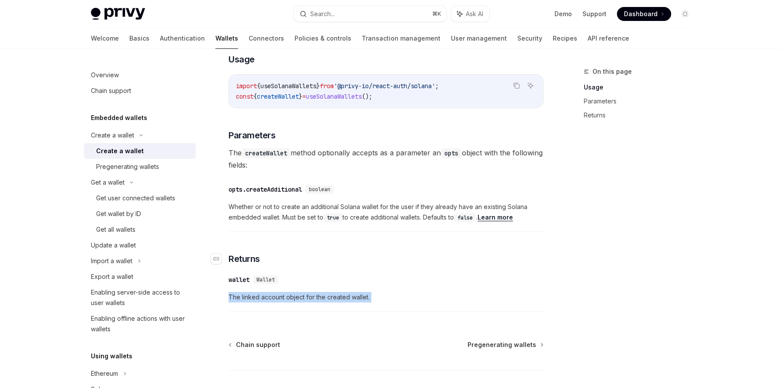
scroll to position [351, 0]
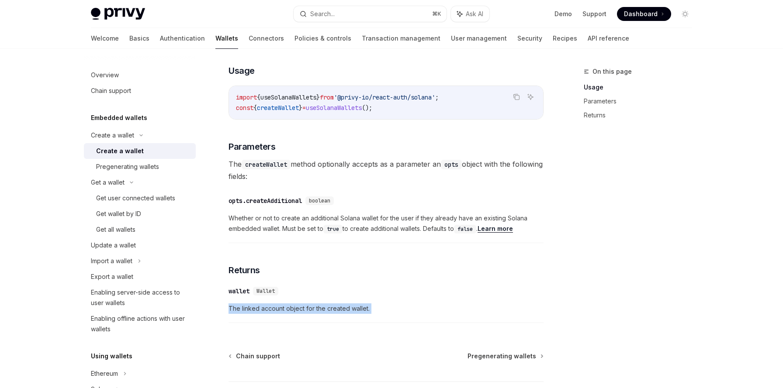
click at [504, 228] on link "Learn more" at bounding box center [494, 229] width 35 height 8
click at [290, 256] on div "To create a wallet with the React SDK, use the createWallet method from the use…" at bounding box center [385, 157] width 315 height 341
click at [298, 162] on span "The createWallet method optionally accepts as a parameter an opts object with t…" at bounding box center [385, 170] width 315 height 24
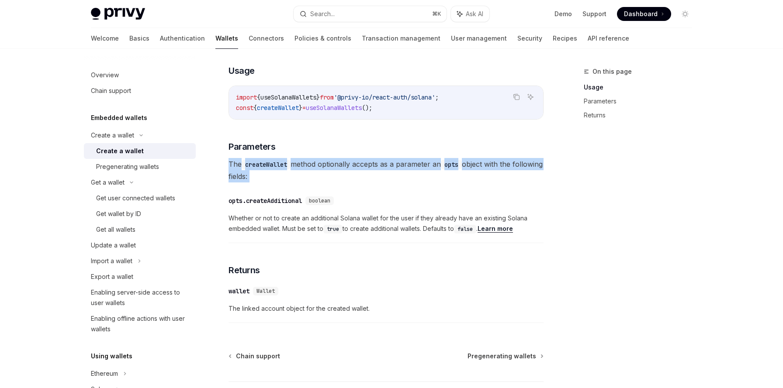
click at [298, 162] on span "The createWallet method optionally accepts as a parameter an opts object with t…" at bounding box center [385, 170] width 315 height 24
click at [298, 175] on span "The createWallet method optionally accepts as a parameter an opts object with t…" at bounding box center [385, 170] width 315 height 24
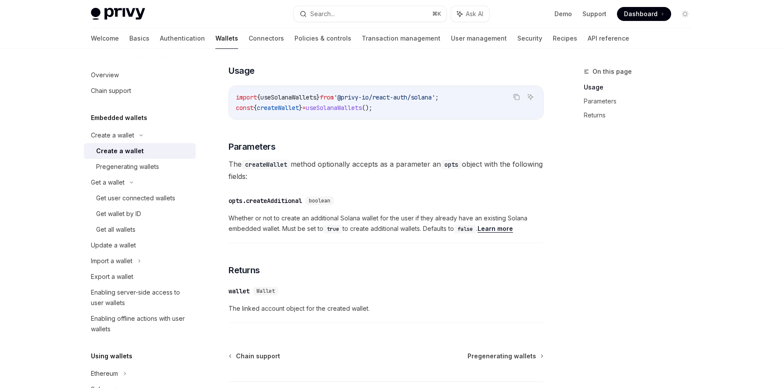
click at [267, 294] on span "Wallet" at bounding box center [265, 291] width 18 height 7
click at [269, 308] on span "The linked account object for the created wallet." at bounding box center [385, 309] width 315 height 10
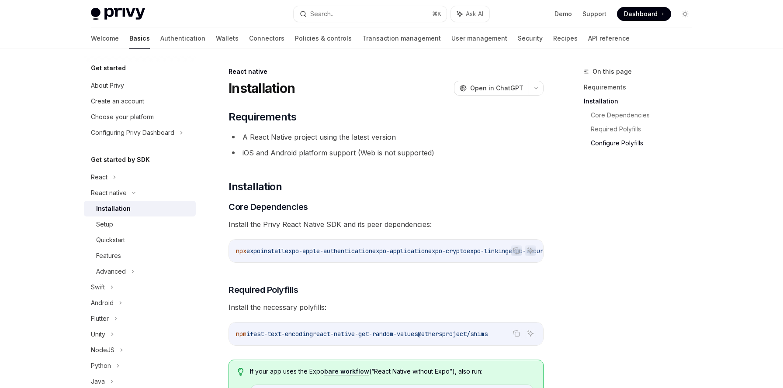
scroll to position [611, 0]
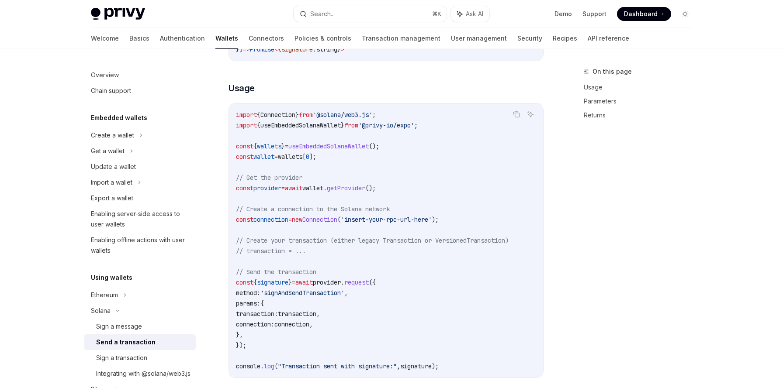
scroll to position [235, 0]
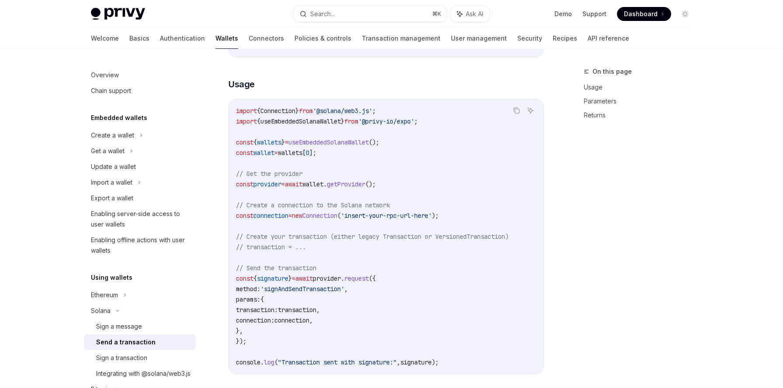
click at [277, 186] on span "provider" at bounding box center [267, 184] width 28 height 8
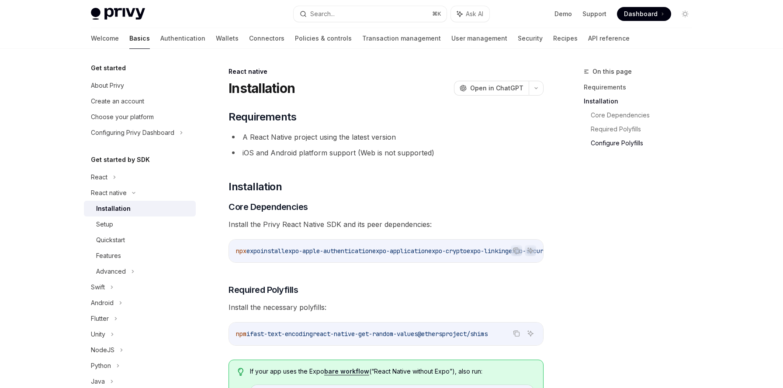
scroll to position [611, 0]
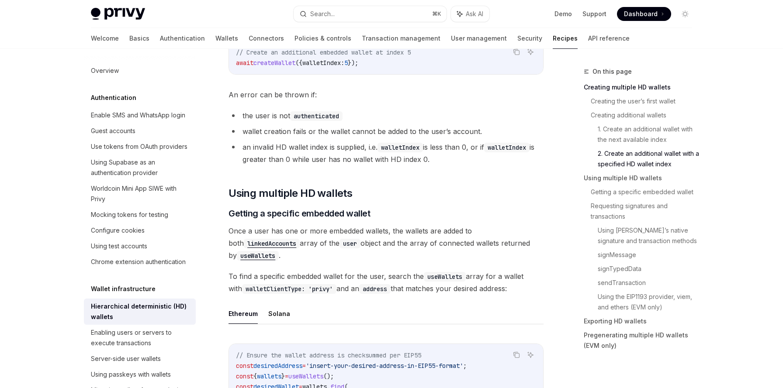
scroll to position [964, 0]
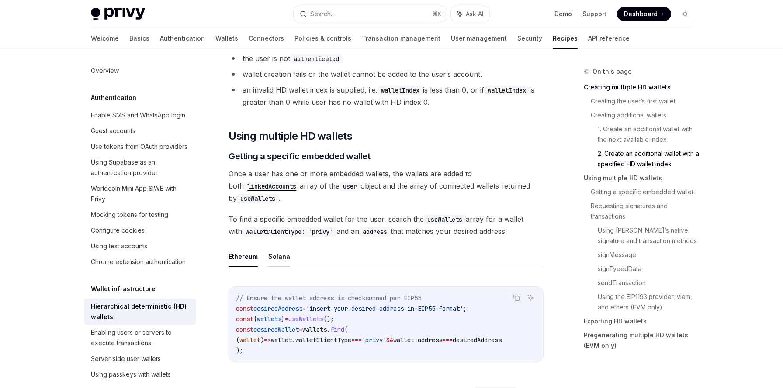
click at [283, 256] on button "Solana" at bounding box center [279, 256] width 22 height 21
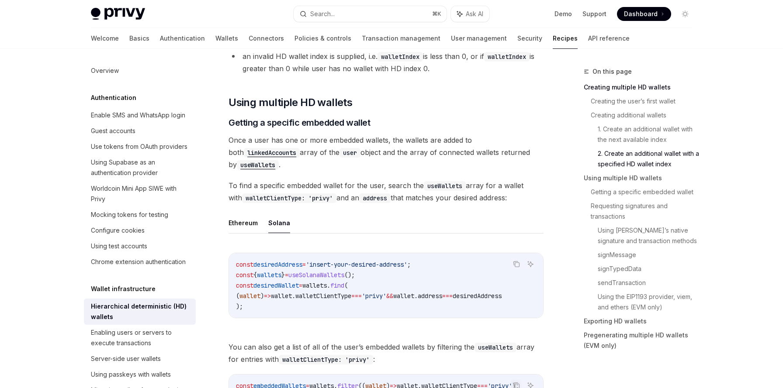
scroll to position [999, 0]
click at [282, 262] on span "desiredAddress" at bounding box center [277, 263] width 49 height 8
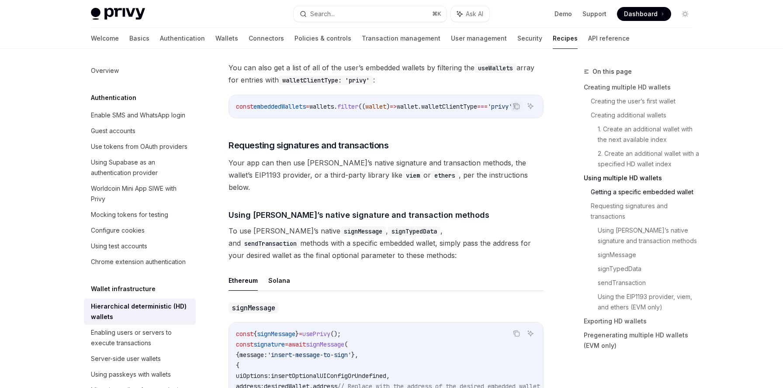
scroll to position [1289, 0]
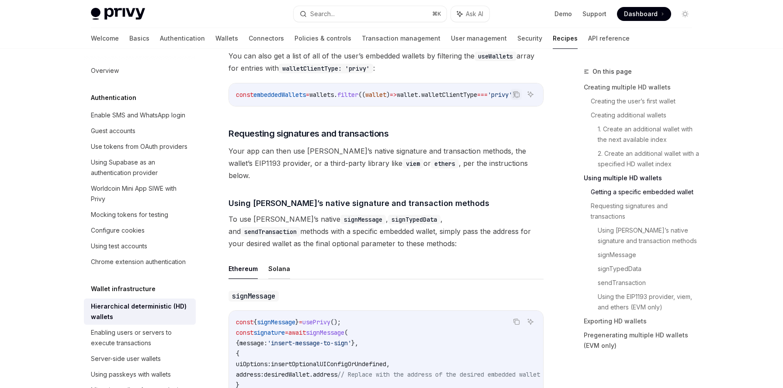
click at [281, 263] on button "Solana" at bounding box center [279, 269] width 22 height 21
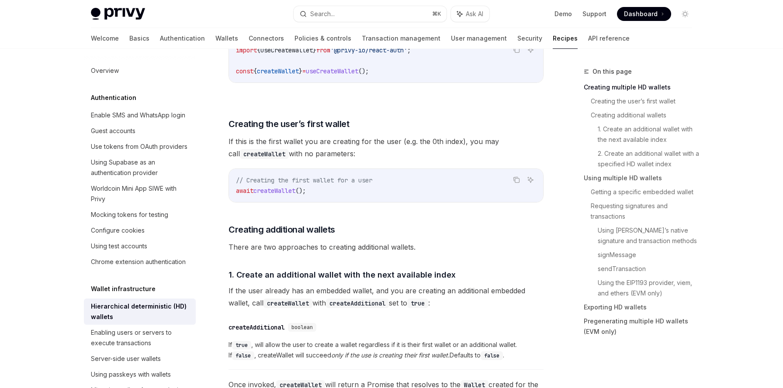
scroll to position [268, 0]
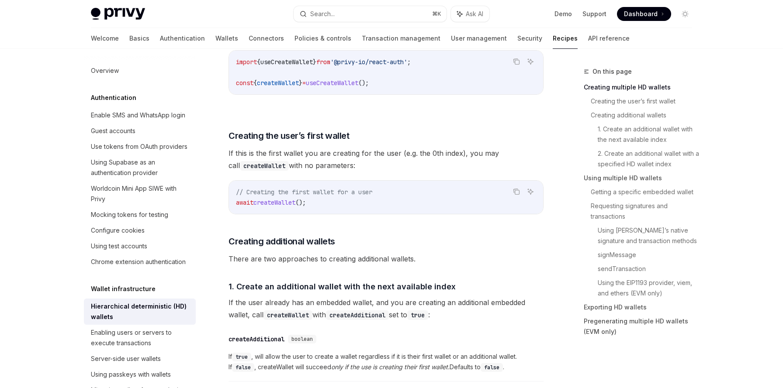
click at [281, 200] on span "createWallet" at bounding box center [274, 203] width 42 height 8
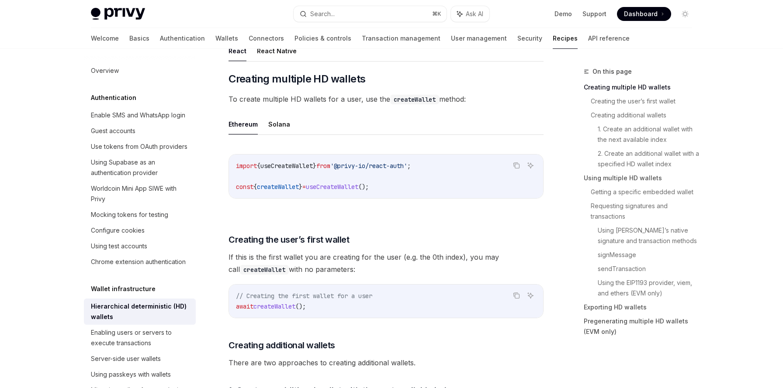
scroll to position [153, 0]
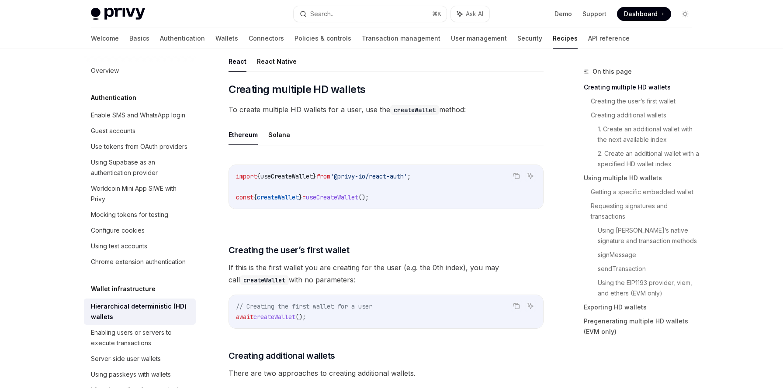
click at [281, 200] on span "createWallet" at bounding box center [278, 198] width 42 height 8
click at [287, 176] on span "useCreateWallet" at bounding box center [286, 177] width 52 height 8
click at [275, 130] on button "Solana" at bounding box center [279, 134] width 22 height 21
type textarea "*"
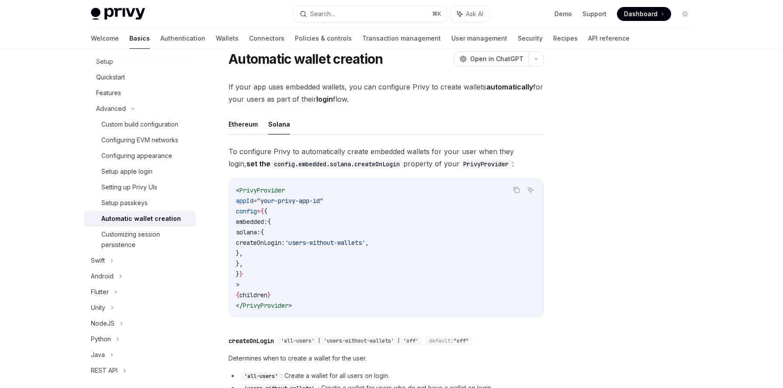
scroll to position [37, 0]
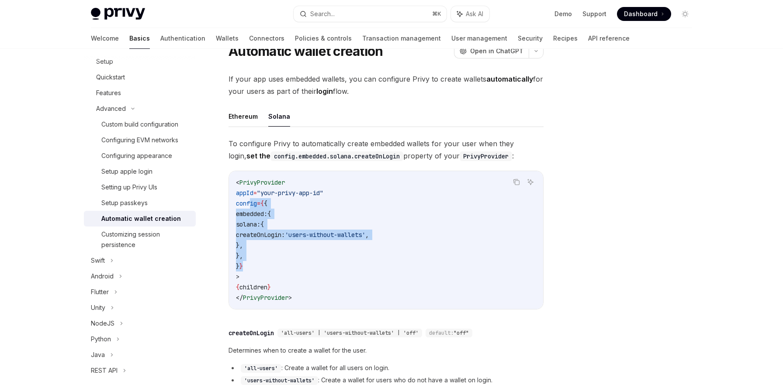
drag, startPoint x: 251, startPoint y: 205, endPoint x: 263, endPoint y: 268, distance: 63.6
click at [263, 268] on code "< PrivyProvider appId = "your-privy-app-id" config = { { embedded: { solana: { …" at bounding box center [386, 240] width 300 height 126
copy code "config = { { embedded: { solana: { createOnLogin: 'users-without-wallets' , }, …"
click at [413, 253] on code "< PrivyProvider appId = "your-privy-app-id" config = { { embedded: { solana: { …" at bounding box center [386, 240] width 300 height 126
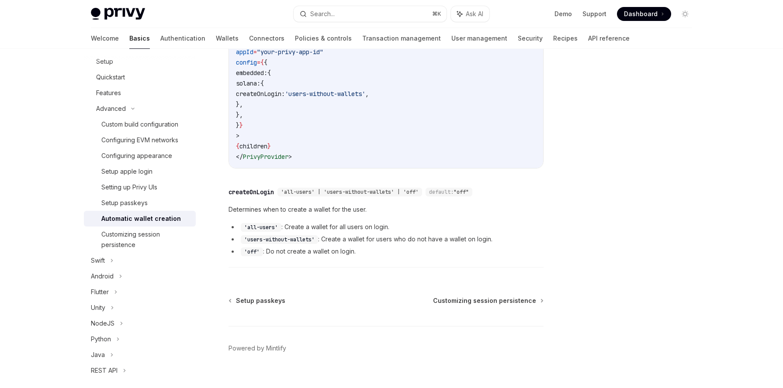
scroll to position [174, 0]
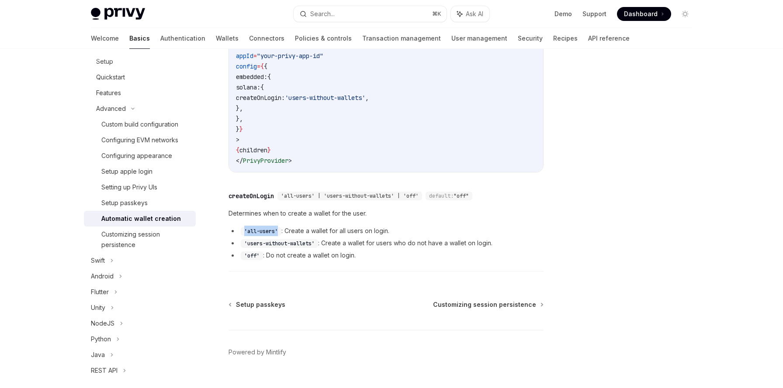
drag, startPoint x: 245, startPoint y: 232, endPoint x: 280, endPoint y: 232, distance: 35.8
click at [280, 232] on code "'all-users'" at bounding box center [261, 231] width 41 height 9
copy code "'all-users'"
click at [368, 250] on li "'off' : Do not create a wallet on login." at bounding box center [385, 255] width 315 height 10
